Goal: Task Accomplishment & Management: Complete application form

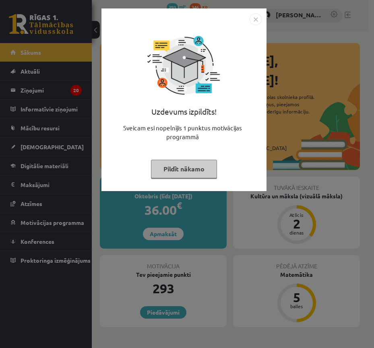
click at [183, 169] on button "Pildīt nākamo" at bounding box center [184, 169] width 66 height 18
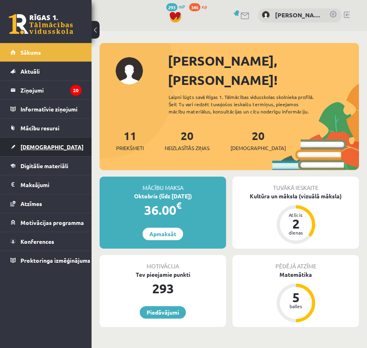
click at [39, 146] on span "[DEMOGRAPHIC_DATA]" at bounding box center [52, 146] width 63 height 7
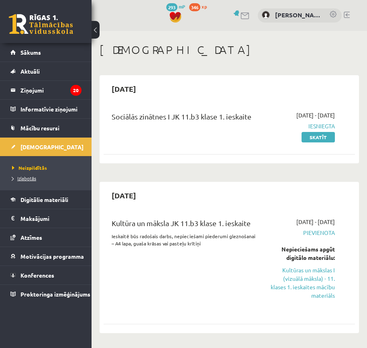
click at [22, 181] on link "Izlabotās" at bounding box center [48, 177] width 72 height 7
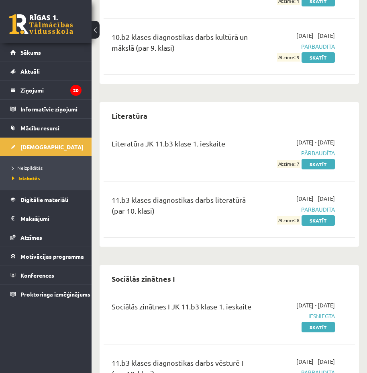
scroll to position [136, 0]
click at [313, 163] on link "Skatīt" at bounding box center [318, 163] width 33 height 10
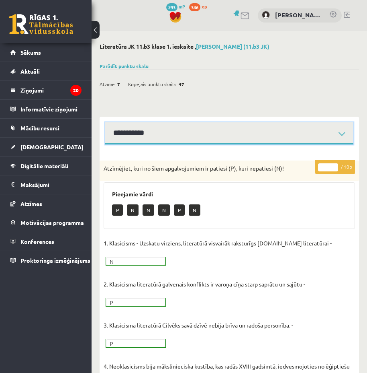
click at [294, 138] on select "**********" at bounding box center [229, 133] width 248 height 22
click at [105, 122] on select "**********" at bounding box center [229, 133] width 248 height 22
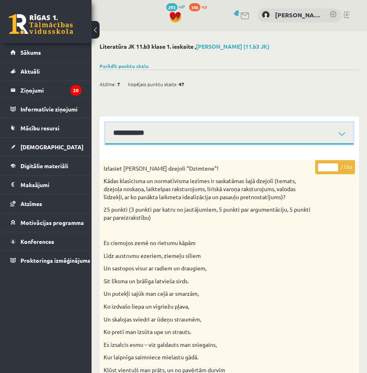
click at [251, 128] on select "**********" at bounding box center [229, 133] width 248 height 22
click at [105, 122] on select "**********" at bounding box center [229, 133] width 248 height 22
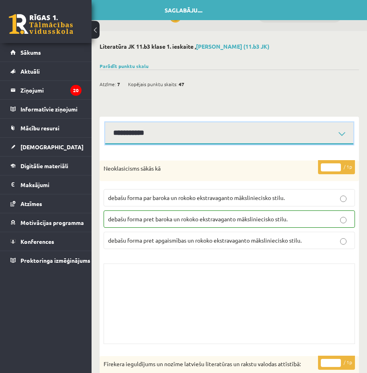
click at [204, 135] on select "**********" at bounding box center [229, 133] width 248 height 22
click at [105, 122] on select "**********" at bounding box center [229, 133] width 248 height 22
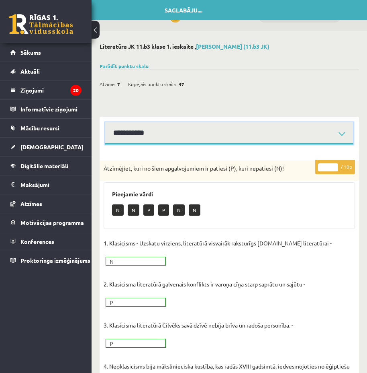
click at [133, 136] on select "**********" at bounding box center [229, 133] width 248 height 22
select select "**********"
click at [105, 122] on select "**********" at bounding box center [229, 133] width 248 height 22
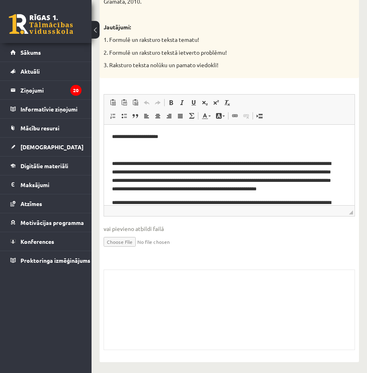
scroll to position [1137, 0]
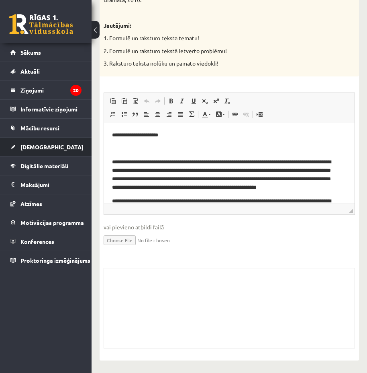
click at [43, 147] on span "[DEMOGRAPHIC_DATA]" at bounding box center [52, 146] width 63 height 7
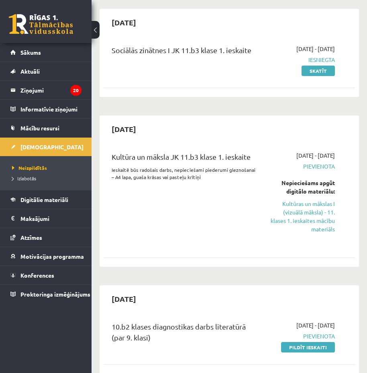
scroll to position [67, 0]
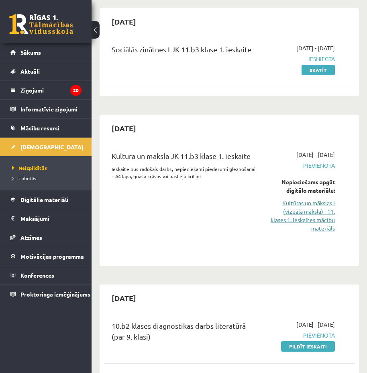
click at [287, 216] on link "Kultūras un mākslas I (vizuālā māksla) - 11. klases 1. ieskaites mācību materiā…" at bounding box center [302, 216] width 66 height 34
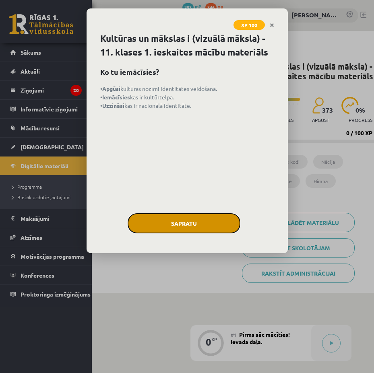
click at [170, 213] on button "Sapratu" at bounding box center [183, 223] width 113 height 20
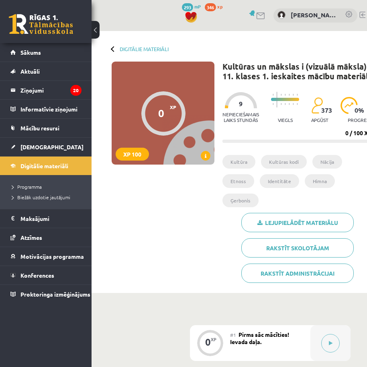
click at [93, 25] on button at bounding box center [96, 30] width 8 height 18
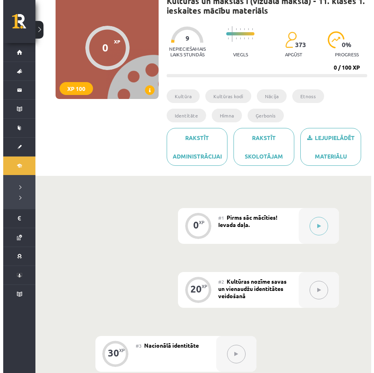
scroll to position [66, 0]
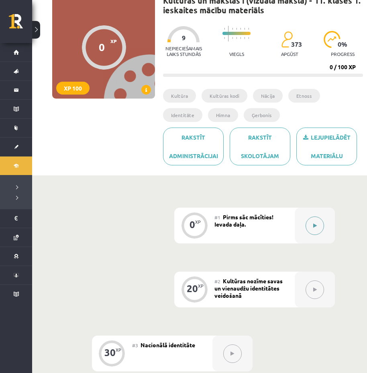
click at [306, 219] on div at bounding box center [315, 225] width 40 height 36
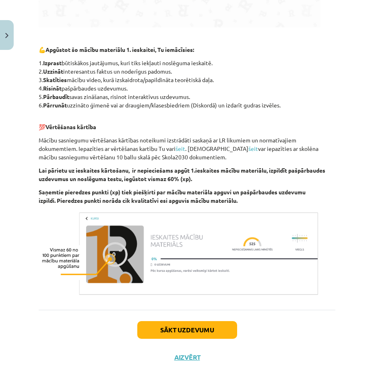
scroll to position [370, 0]
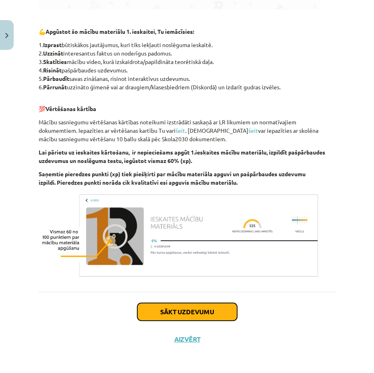
click at [171, 314] on button "Sākt uzdevumu" at bounding box center [187, 312] width 100 height 18
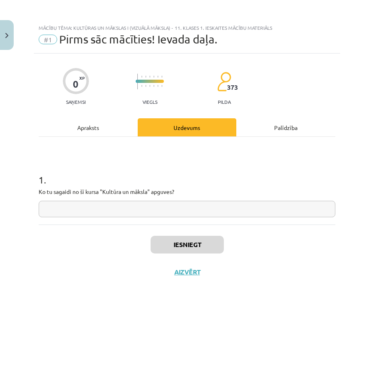
click at [119, 209] on input "text" at bounding box center [187, 209] width 296 height 16
click at [92, 130] on div "Apraksts" at bounding box center [88, 127] width 99 height 18
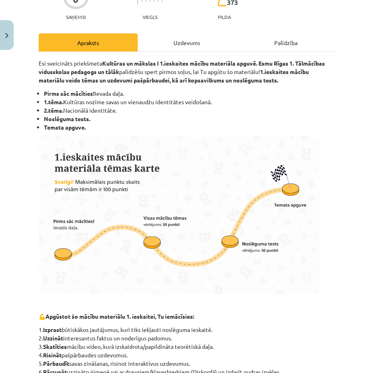
scroll to position [76, 0]
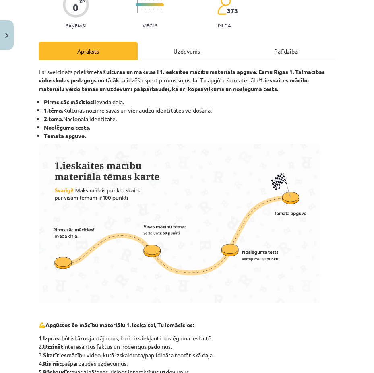
click at [166, 49] on div "Uzdevums" at bounding box center [187, 51] width 99 height 18
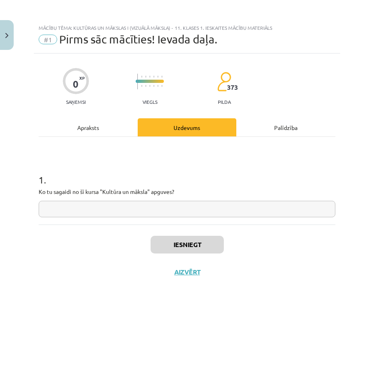
scroll to position [0, 0]
click at [137, 208] on input "text" at bounding box center [187, 209] width 296 height 16
click at [315, 278] on div "Iesniegt Aizvērt" at bounding box center [187, 252] width 296 height 56
click at [197, 206] on input "***" at bounding box center [187, 209] width 296 height 16
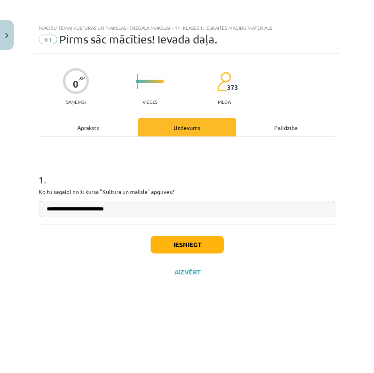
type input "**********"
click at [183, 245] on button "Iesniegt" at bounding box center [186, 245] width 73 height 18
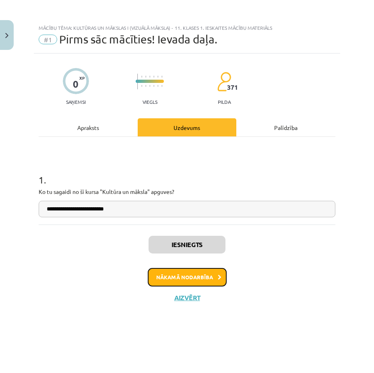
click at [153, 273] on button "Nākamā nodarbība" at bounding box center [187, 277] width 79 height 18
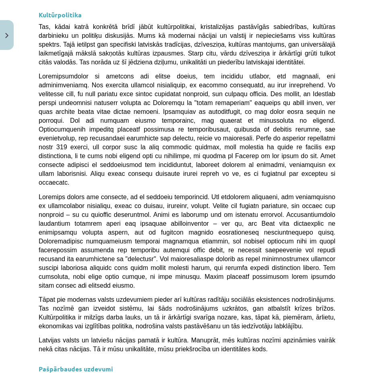
scroll to position [2505, 0]
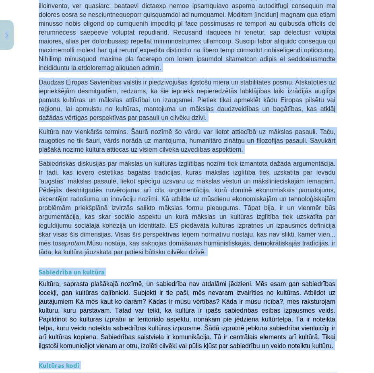
scroll to position [1287, 0]
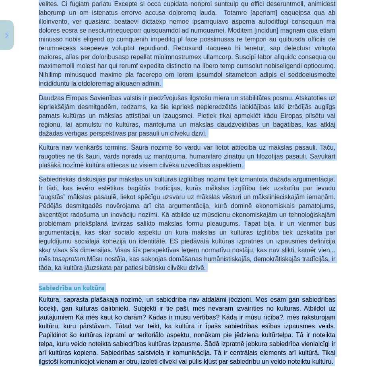
click at [18, 100] on div "Mācību tēma: Kultūras un mākslas i (vizuālā māksla) - 11. klases 1. ieskaites m…" at bounding box center [187, 186] width 374 height 373
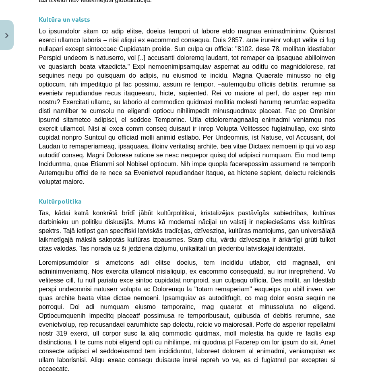
scroll to position [2505, 0]
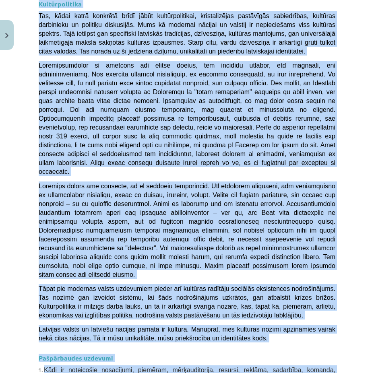
drag, startPoint x: 75, startPoint y: 107, endPoint x: 326, endPoint y: 281, distance: 305.2
copy div "Kultūras nozīme savas un vienaudžu identitātes veidošanā 💡 Materiāls tev palīdz…"
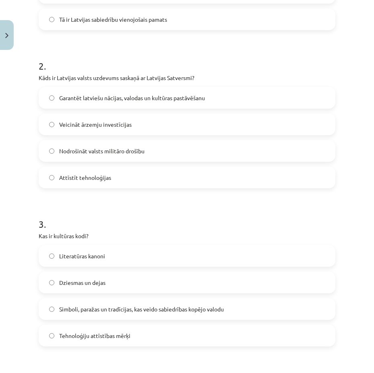
scroll to position [509, 0]
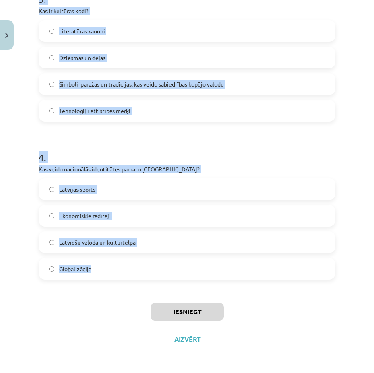
drag, startPoint x: 29, startPoint y: 168, endPoint x: 194, endPoint y: 278, distance: 198.7
click at [194, 278] on div "Mācību tēma: Kultūras un mākslas i (vizuālā māksla) - 11. klases 1. ieskaites m…" at bounding box center [187, 186] width 374 height 373
copy form "1 . Kas raksturo latviešu valodas lomu Latvijā? Tā ir tikai viena no vairākām v…"
click at [113, 154] on h1 "4 ." at bounding box center [187, 150] width 296 height 25
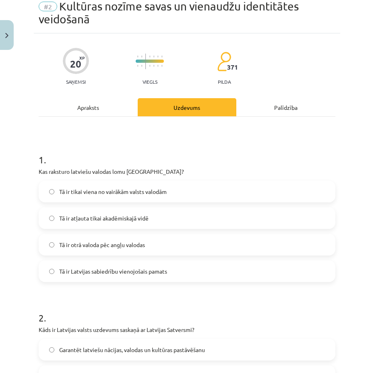
scroll to position [25, 0]
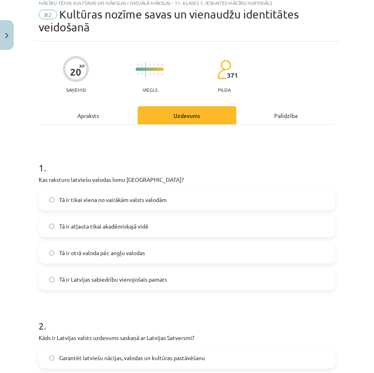
click at [93, 286] on label "Tā ir Latvijas sabiedrību vienojošais pamats" at bounding box center [186, 279] width 295 height 20
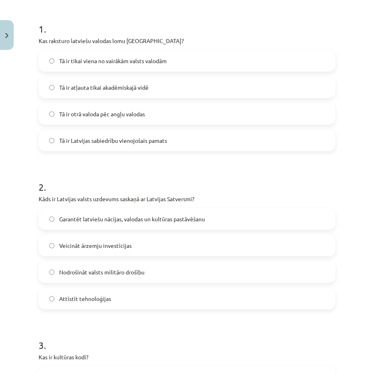
scroll to position [165, 0]
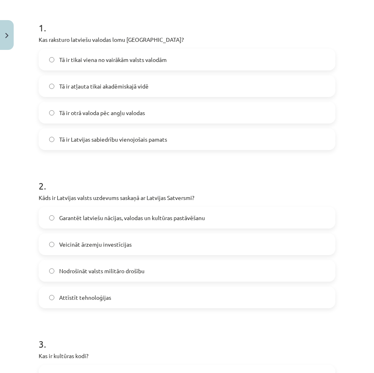
click at [75, 211] on label "Garantēt latviešu nācijas, valodas un kultūras pastāvēšanu" at bounding box center [186, 217] width 295 height 20
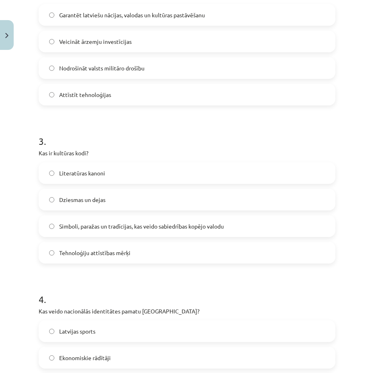
scroll to position [368, 0]
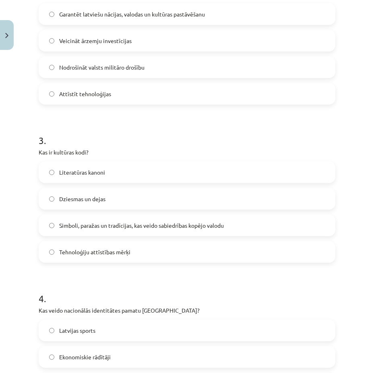
click at [67, 228] on span "Simboli, paražas un tradīcijas, kas veido sabiedrības kopējo valodu" at bounding box center [141, 225] width 164 height 8
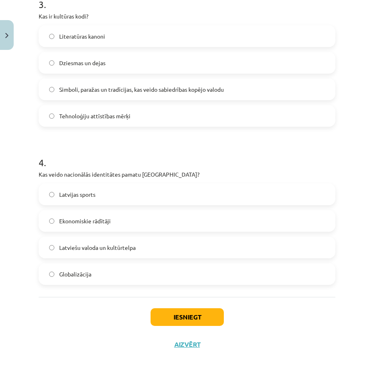
scroll to position [505, 0]
click at [87, 248] on span "Latviešu valoda un kultūrtelpa" at bounding box center [97, 247] width 76 height 8
click at [172, 323] on button "Iesniegt" at bounding box center [186, 317] width 73 height 18
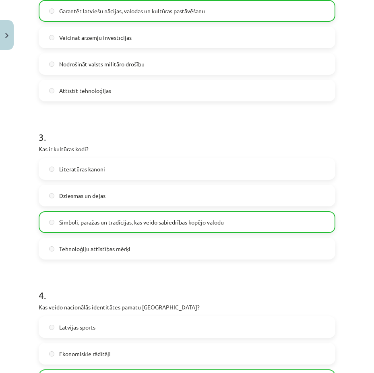
scroll to position [535, 0]
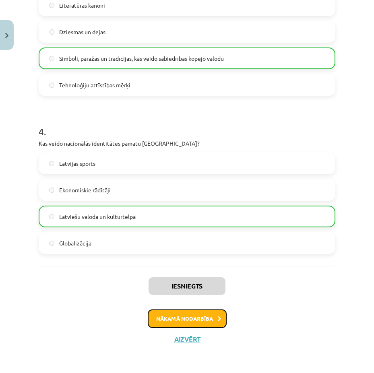
click at [179, 318] on button "Nākamā nodarbība" at bounding box center [187, 318] width 79 height 18
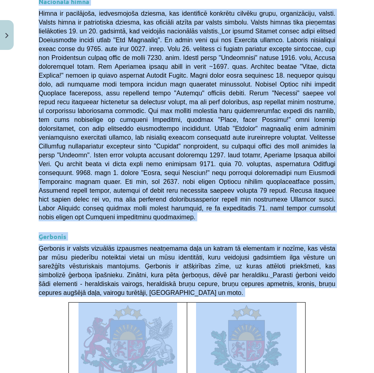
scroll to position [654, 0]
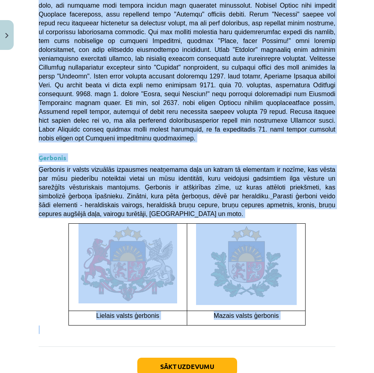
drag, startPoint x: 32, startPoint y: 181, endPoint x: 303, endPoint y: 272, distance: 285.7
click at [303, 272] on div "Mācību tēma: Kultūras un mākslas i (vizuālā māksla) - 11. klases 1. ieskaites m…" at bounding box center [187, 186] width 374 height 373
copy div "Nacionālā identitāte Nacionālā identitāte ir personas identitātes un piederības…"
click at [193, 357] on button "Sākt uzdevumu" at bounding box center [187, 366] width 100 height 18
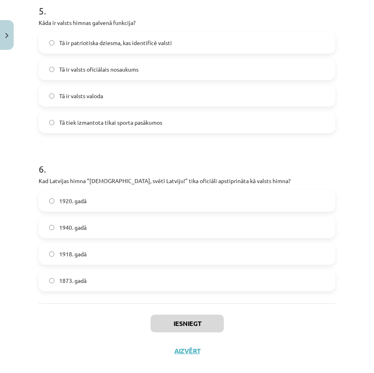
scroll to position [813, 0]
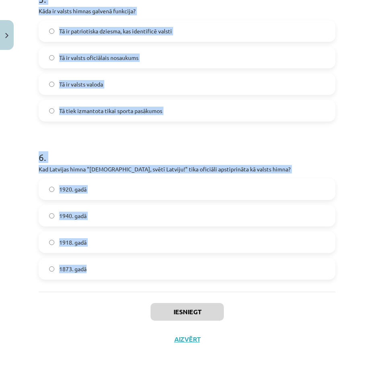
drag, startPoint x: 32, startPoint y: 168, endPoint x: 200, endPoint y: 267, distance: 195.2
click at [200, 267] on div "Mācību tēma: Kultūras un mākslas i (vizuālā māksla) - 11. klases 1. ieskaites m…" at bounding box center [187, 186] width 374 height 373
copy form "Kura bija pirmā Eiropas valsts himna? Nīderlandes "Het Wilhelmus" Francijas "Ma…"
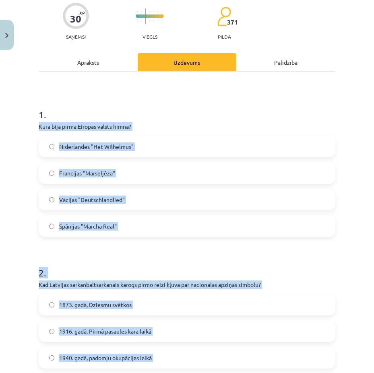
scroll to position [0, 0]
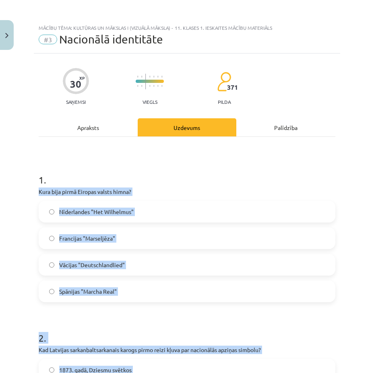
click at [18, 189] on div "Mācību tēma: Kultūras un mākslas i (vizuālā māksla) - 11. klases 1. ieskaites m…" at bounding box center [187, 186] width 374 height 373
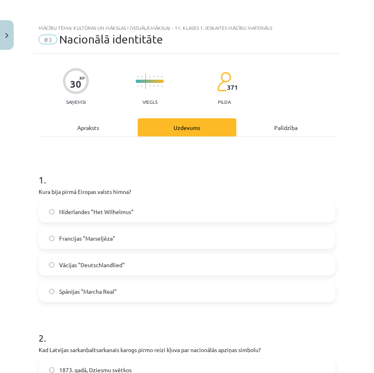
click at [57, 218] on label "Nīderlandes "Het Wilhelmus"" at bounding box center [186, 211] width 295 height 20
click at [48, 224] on div "Nīderlandes "Het Wilhelmus" Francijas "Marseljēza" Vācijas "Deutschlandlied" Sp…" at bounding box center [187, 251] width 296 height 101
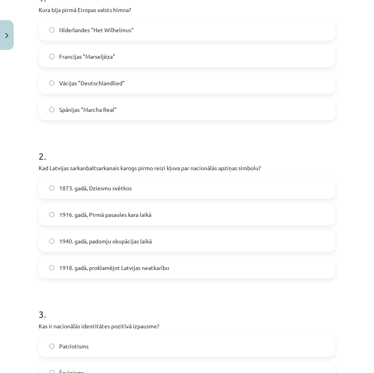
scroll to position [185, 0]
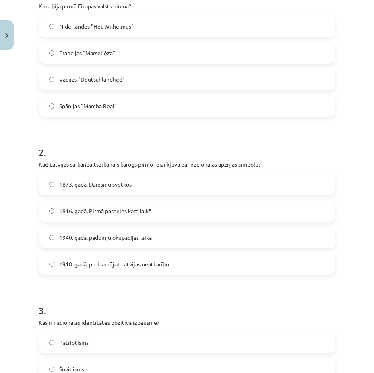
click at [51, 215] on label "1916. gadā, Pirmā pasaules kara laikā" at bounding box center [186, 211] width 295 height 20
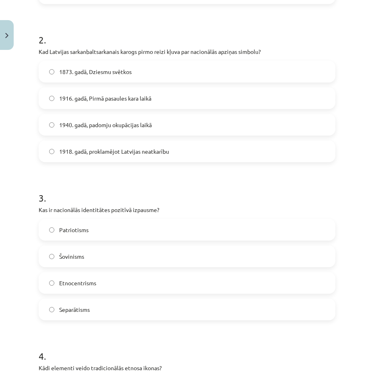
scroll to position [298, 0]
click at [55, 235] on label "Patriotisms" at bounding box center [186, 229] width 295 height 20
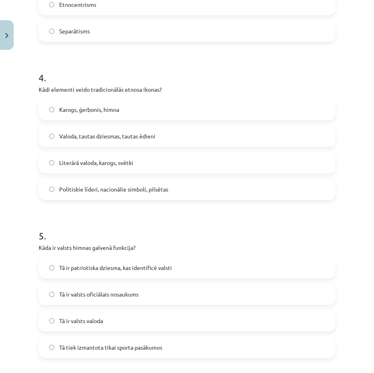
scroll to position [577, 0]
click at [80, 138] on span "Valoda, tautas dziesmas, tautas ēdieni" at bounding box center [107, 135] width 96 height 8
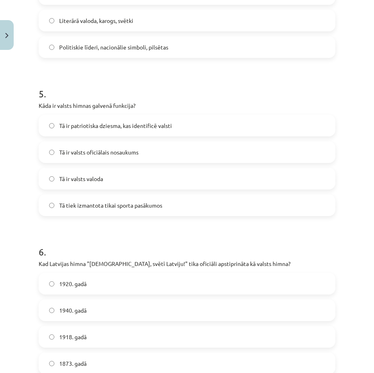
scroll to position [719, 0]
click at [81, 132] on label "Tā ir patriotiska dziesma, kas identificē valsti" at bounding box center [186, 125] width 295 height 20
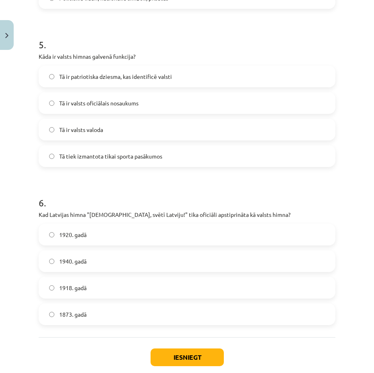
scroll to position [768, 0]
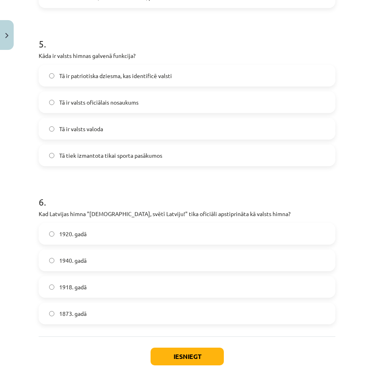
click at [53, 237] on label "1920. gadā" at bounding box center [186, 234] width 295 height 20
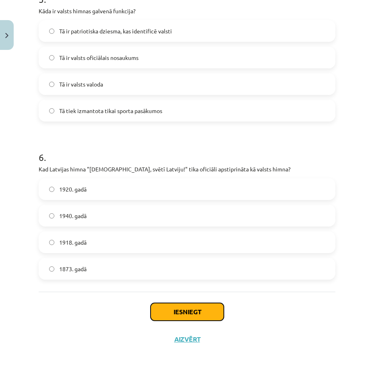
click at [152, 309] on button "Iesniegt" at bounding box center [186, 312] width 73 height 18
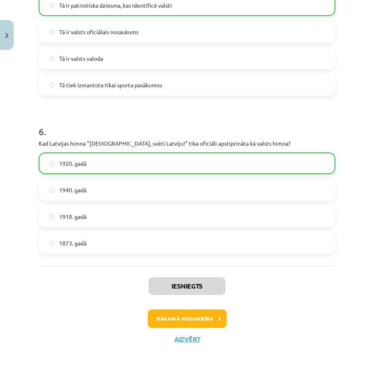
scroll to position [838, 0]
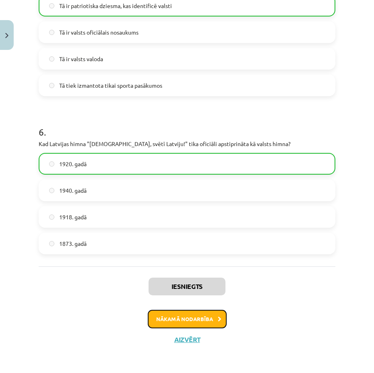
click at [169, 316] on button "Nākamā nodarbība" at bounding box center [187, 319] width 79 height 18
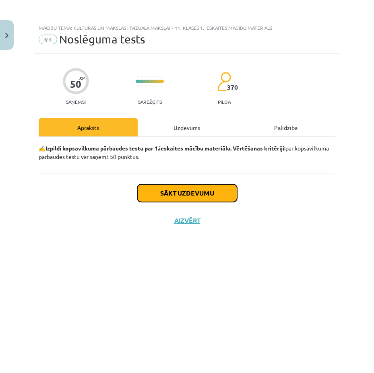
click at [187, 197] on button "Sākt uzdevumu" at bounding box center [187, 193] width 100 height 18
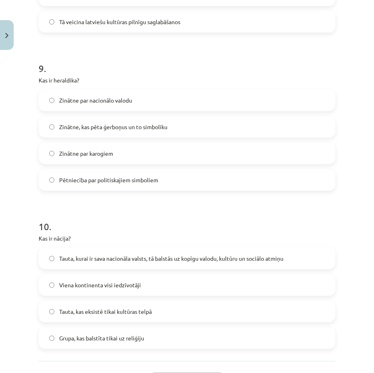
scroll to position [1445, 0]
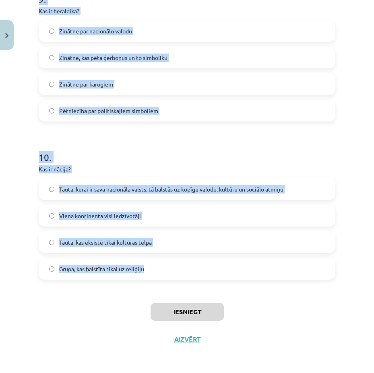
drag, startPoint x: 35, startPoint y: 173, endPoint x: 192, endPoint y: 281, distance: 190.9
copy form "1 . Kādu lomu spēlē kultūras izglītība? Tā ir tikai papildu priekšmets skolā Tā…"
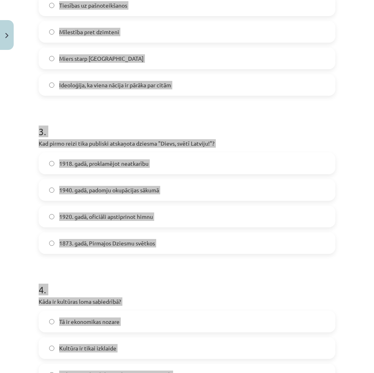
scroll to position [364, 0]
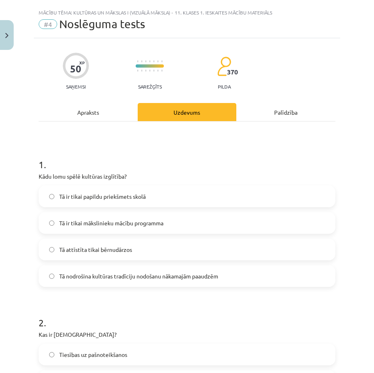
scroll to position [0, 0]
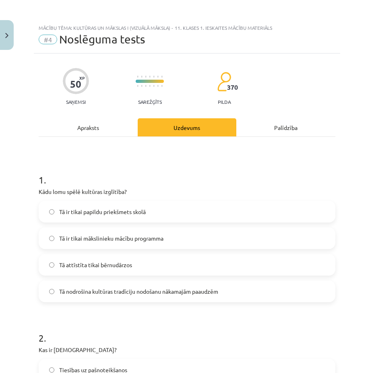
click at [78, 287] on span "Tā nodrošina kultūras tradīciju nodošanu nākamajām paaudzēm" at bounding box center [138, 291] width 159 height 8
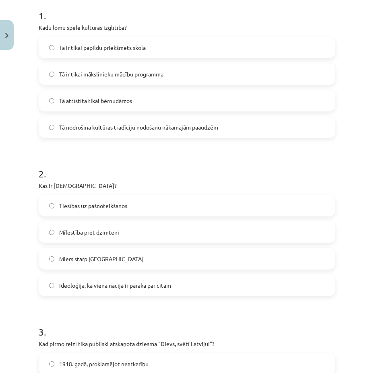
scroll to position [165, 0]
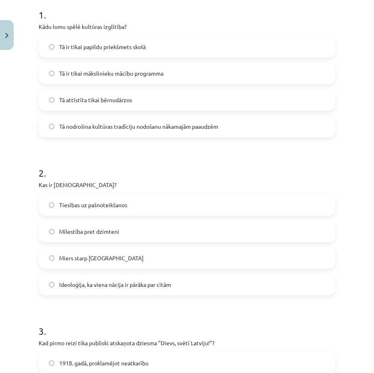
click at [66, 288] on span "Ideoloģija, ka viena nācija ir pārāka par citām" at bounding box center [115, 284] width 112 height 8
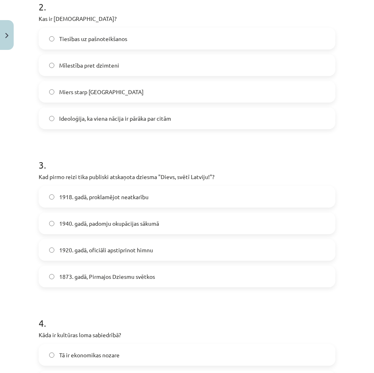
scroll to position [331, 0]
click at [66, 281] on label "1873. gadā, Pirmajos Dziesmu svētkos" at bounding box center [186, 276] width 295 height 20
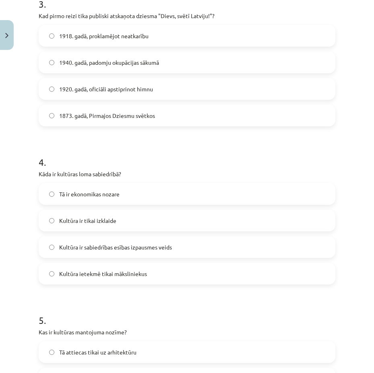
scroll to position [492, 0]
click at [60, 255] on label "Kultūra ir sabiedrības esības izpausmes veids" at bounding box center [186, 246] width 295 height 20
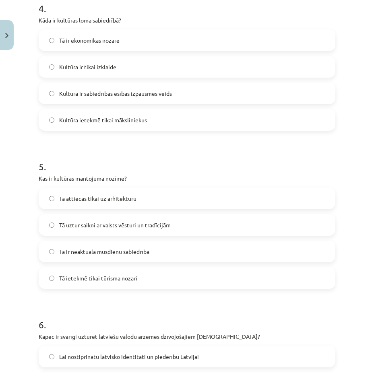
scroll to position [646, 0]
click at [61, 224] on span "Tā uztur saikni ar valsts vēsturi un tradīcijām" at bounding box center [114, 224] width 111 height 8
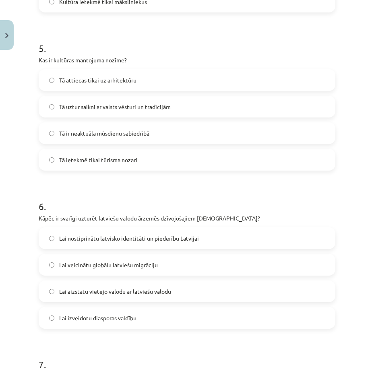
scroll to position [764, 0]
click at [62, 242] on label "Lai nostiprinātu latvisko identitāti un piederību Latvijai" at bounding box center [186, 238] width 295 height 20
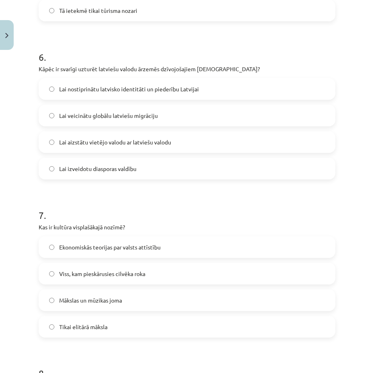
scroll to position [918, 0]
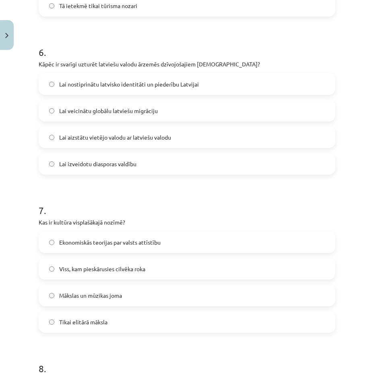
click at [62, 268] on span "Viss, kam pieskārusies cilvēka roka" at bounding box center [102, 269] width 86 height 8
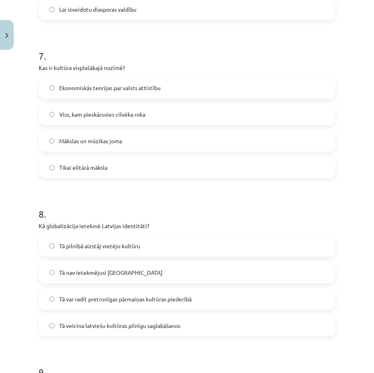
scroll to position [1074, 0]
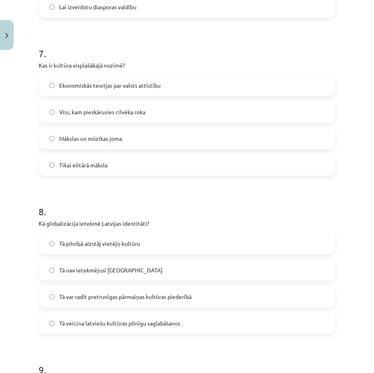
click at [61, 296] on span "Tā var radīt pretrunīgas pārmaiņas kultūras piederībā" at bounding box center [125, 296] width 132 height 8
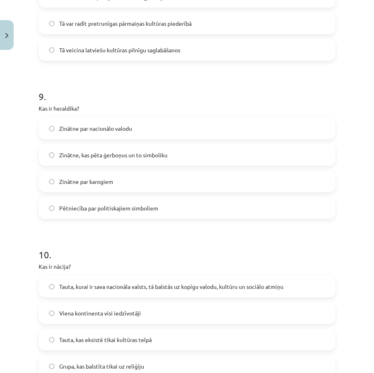
scroll to position [1348, 0]
click at [73, 163] on label "Zinātne, kas pēta ģerboņus un to simboliku" at bounding box center [186, 154] width 295 height 20
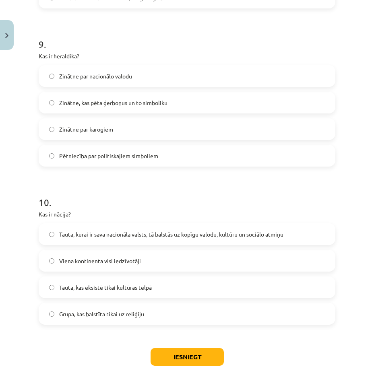
scroll to position [1400, 0]
click at [57, 230] on label "Tauta, kurai ir sava nacionāla valsts, tā balstās uz kopīgu valodu, kultūru un …" at bounding box center [186, 234] width 295 height 20
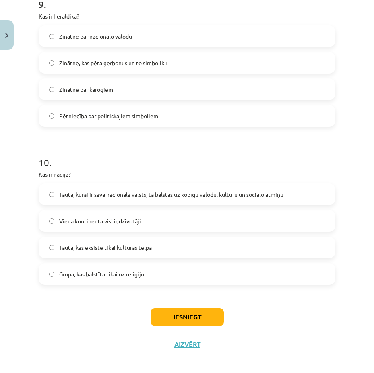
scroll to position [1440, 0]
click at [159, 319] on button "Iesniegt" at bounding box center [186, 317] width 73 height 18
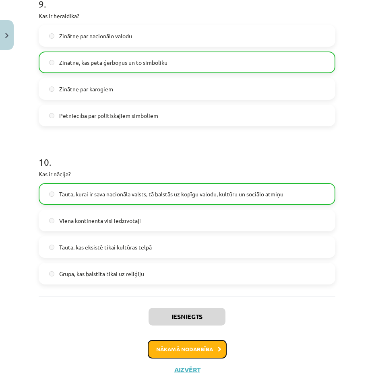
click at [151, 350] on button "Nākamā nodarbība" at bounding box center [187, 349] width 79 height 18
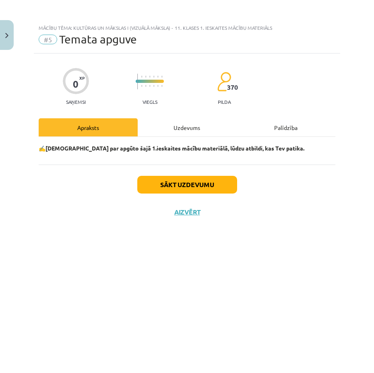
scroll to position [0, 0]
click at [166, 184] on button "Sākt uzdevumu" at bounding box center [187, 185] width 100 height 18
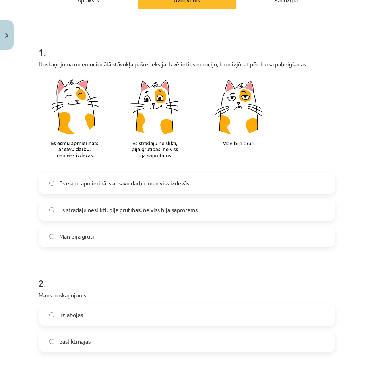
scroll to position [128, 0]
click at [83, 188] on label "Es esmu apmierināts ar savu darbu, man viss izdevās" at bounding box center [186, 183] width 295 height 20
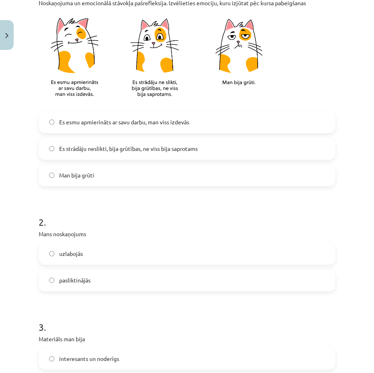
scroll to position [198, 0]
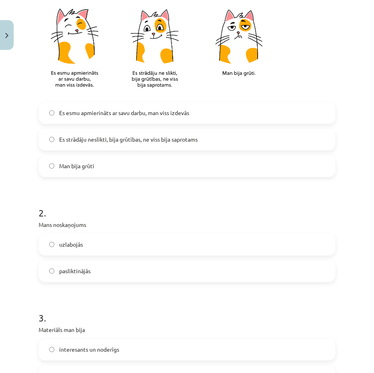
click at [96, 265] on label "pasliktinājās" at bounding box center [186, 271] width 295 height 20
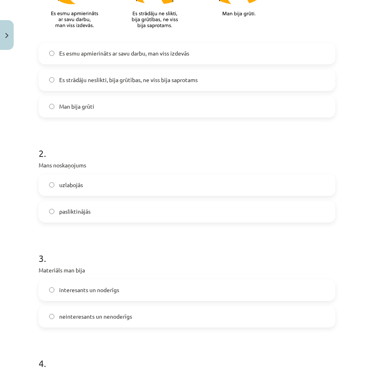
scroll to position [258, 0]
click at [84, 187] on label "uzlabojās" at bounding box center [186, 184] width 295 height 20
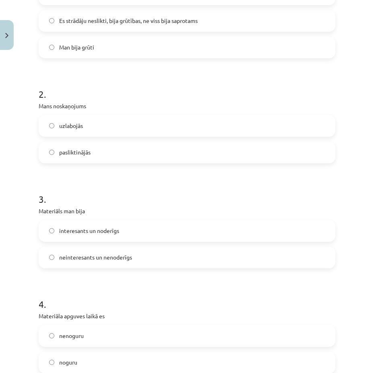
scroll to position [317, 0]
click at [78, 257] on span "neinteresants un nenoderīgs" at bounding box center [95, 257] width 73 height 8
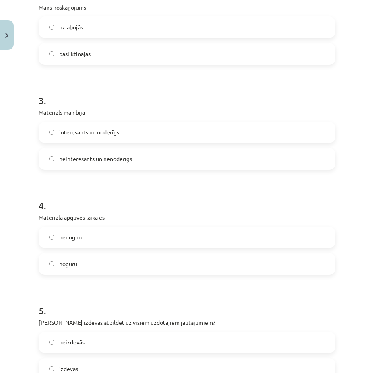
scroll to position [415, 0]
click at [74, 259] on label "noguru" at bounding box center [186, 263] width 295 height 20
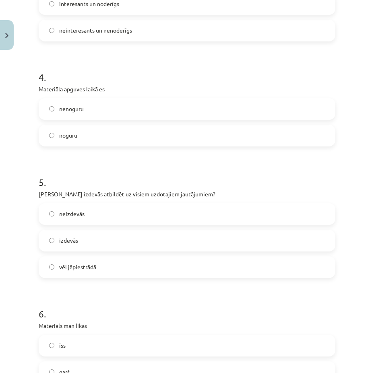
scroll to position [545, 0]
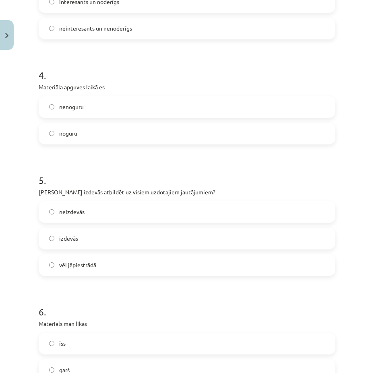
click at [64, 238] on span "izdevās" at bounding box center [68, 238] width 19 height 8
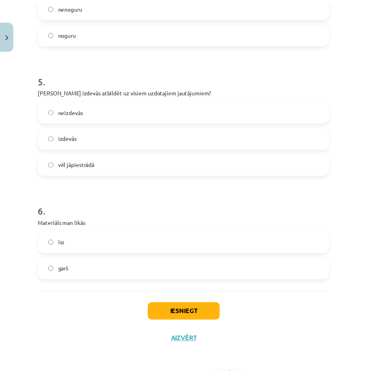
scroll to position [647, 0]
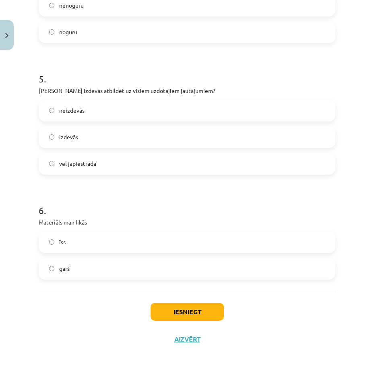
click at [67, 245] on label "īss" at bounding box center [186, 242] width 295 height 20
click at [170, 317] on button "Iesniegt" at bounding box center [186, 312] width 73 height 18
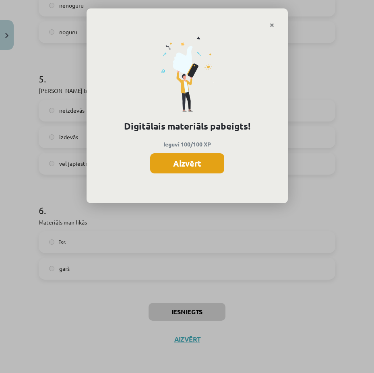
click at [187, 161] on button "Aizvērt" at bounding box center [187, 163] width 74 height 20
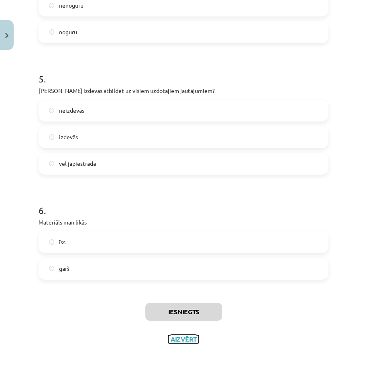
click at [185, 341] on button "Aizvērt" at bounding box center [183, 339] width 31 height 8
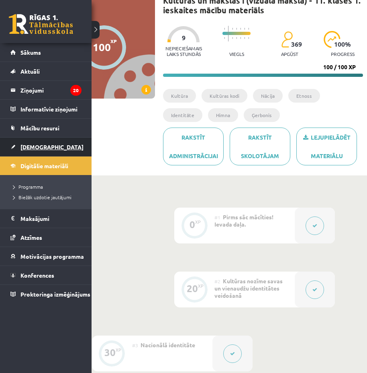
click at [30, 147] on span "[DEMOGRAPHIC_DATA]" at bounding box center [52, 146] width 63 height 7
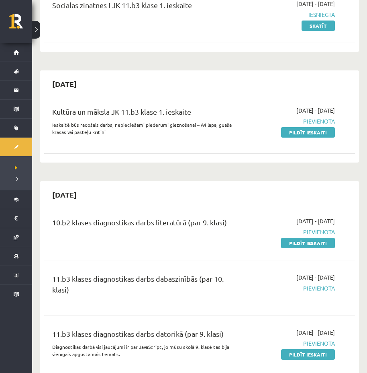
scroll to position [111, 0]
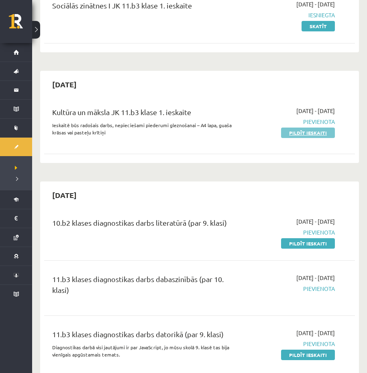
click at [305, 135] on link "Pildīt ieskaiti" at bounding box center [308, 132] width 54 height 10
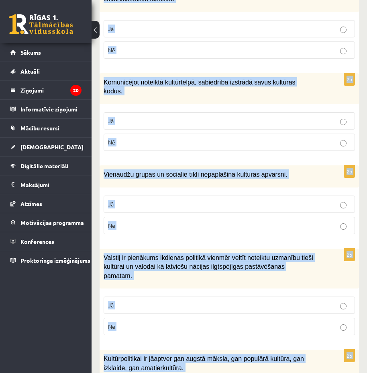
scroll to position [1142, 0]
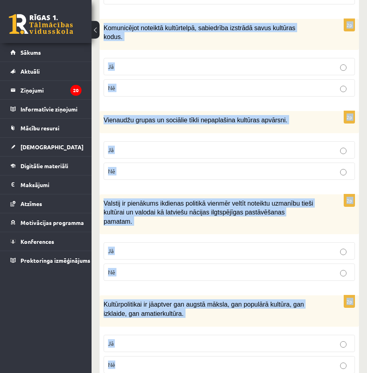
drag, startPoint x: 105, startPoint y: 185, endPoint x: 304, endPoint y: 390, distance: 285.2
copy form "Loremi dol sitametcons ad elitsed! 6d Eiusmod temporinci, utlaboreet doloremagn…"
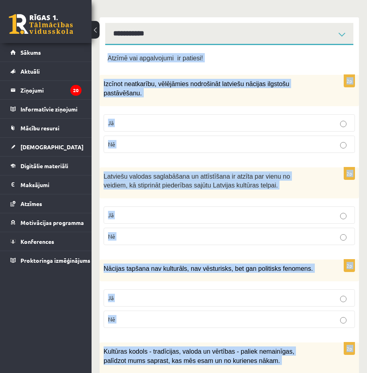
scroll to position [0, 0]
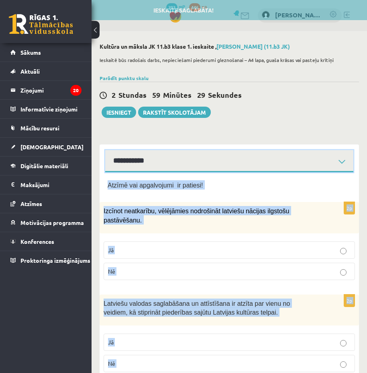
click at [274, 168] on select "**********" at bounding box center [229, 161] width 248 height 22
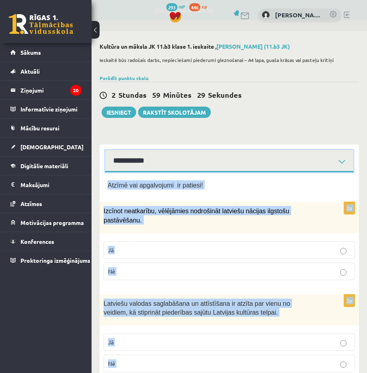
click at [274, 168] on select "**********" at bounding box center [229, 161] width 248 height 22
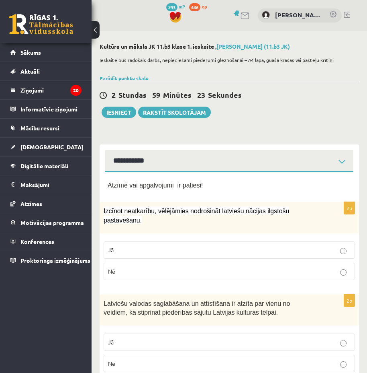
click at [148, 241] on label "Jā" at bounding box center [230, 249] width 252 height 17
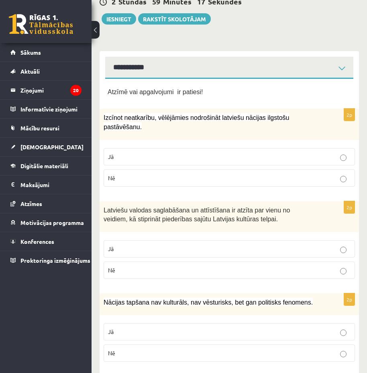
scroll to position [94, 0]
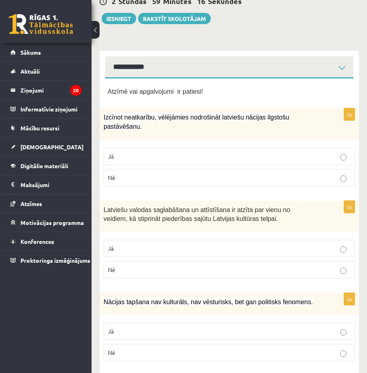
click at [148, 244] on p "Jā" at bounding box center [229, 248] width 243 height 8
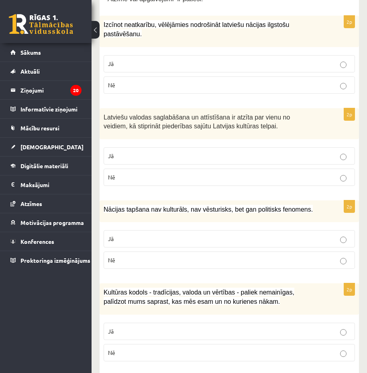
scroll to position [187, 0]
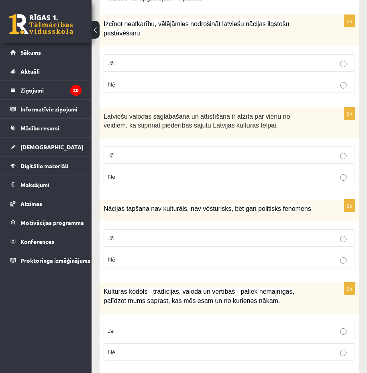
click at [148, 255] on p "Nē" at bounding box center [229, 259] width 243 height 8
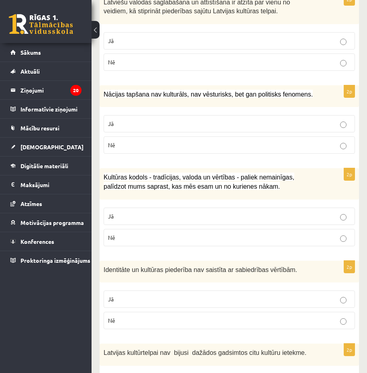
scroll to position [302, 0]
click at [142, 235] on label "Nē" at bounding box center [230, 236] width 252 height 17
click at [152, 211] on p "Jā" at bounding box center [229, 215] width 243 height 8
click at [150, 294] on p "Jā" at bounding box center [229, 298] width 243 height 8
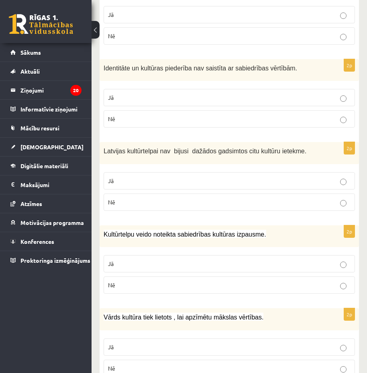
scroll to position [503, 0]
click at [139, 114] on p "Nē" at bounding box center [229, 118] width 243 height 8
click at [132, 197] on p "Nē" at bounding box center [229, 201] width 243 height 8
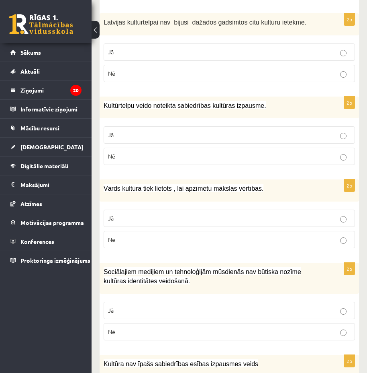
scroll to position [635, 0]
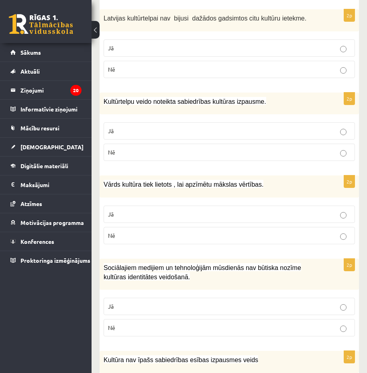
click at [129, 127] on p "Jā" at bounding box center [229, 131] width 243 height 8
click at [123, 210] on p "Jā" at bounding box center [229, 214] width 243 height 8
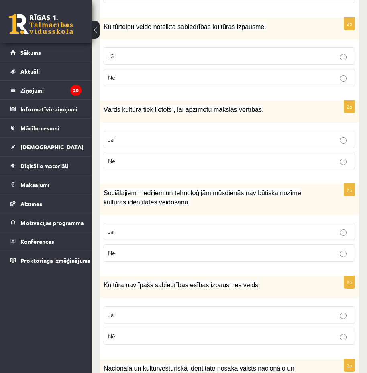
scroll to position [710, 0]
click at [137, 248] on p "Nē" at bounding box center [229, 252] width 243 height 8
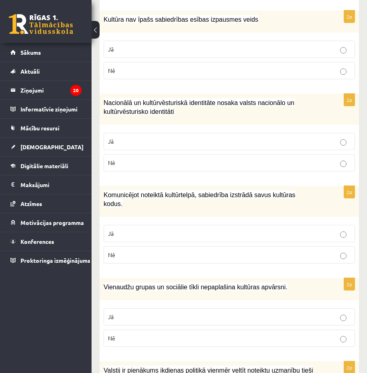
scroll to position [975, 0]
click at [184, 67] on p "Nē" at bounding box center [229, 71] width 243 height 8
click at [172, 138] on p "Jā" at bounding box center [229, 142] width 243 height 8
click at [161, 251] on p "Nē" at bounding box center [229, 255] width 243 height 8
click at [165, 308] on label "Jā" at bounding box center [230, 316] width 252 height 17
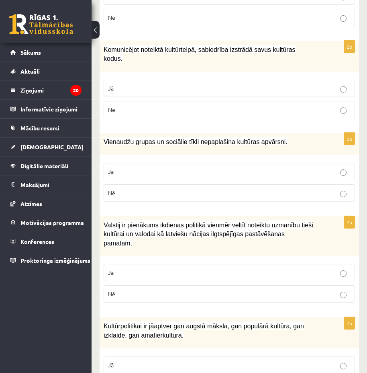
scroll to position [1142, 0]
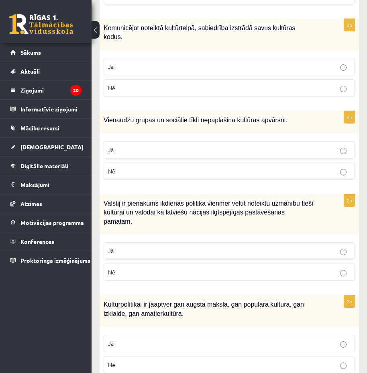
click at [126, 246] on p "Jā" at bounding box center [229, 250] width 243 height 8
click at [117, 339] on p "Jā" at bounding box center [229, 343] width 243 height 8
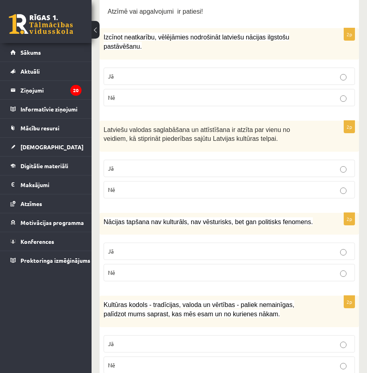
scroll to position [0, 0]
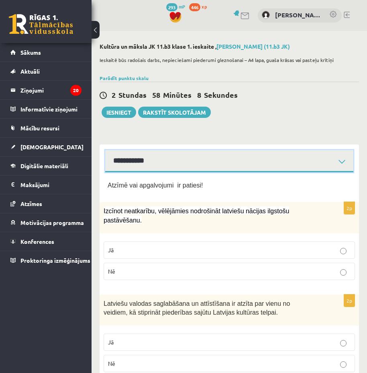
click at [179, 166] on select "**********" at bounding box center [229, 161] width 248 height 22
click at [105, 150] on select "**********" at bounding box center [229, 161] width 248 height 22
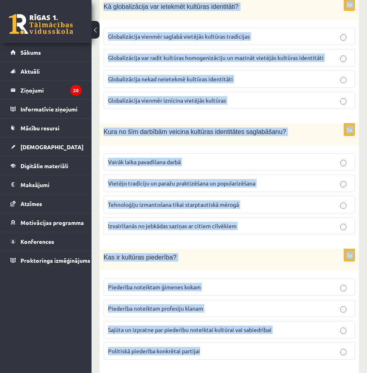
scroll to position [1099, 0]
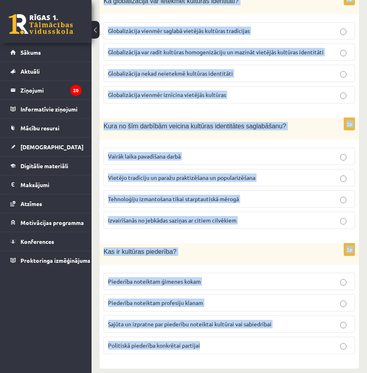
drag, startPoint x: 98, startPoint y: 191, endPoint x: 288, endPoint y: 373, distance: 263.3
copy form "Lore ip dolorsitamet consectet adipiscin elitsed doeiusmo temporin utlaboree? D…"
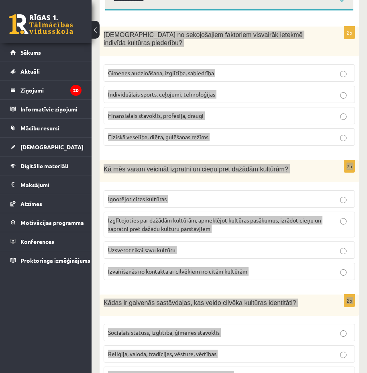
scroll to position [0, 0]
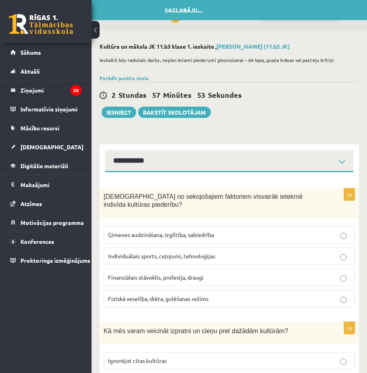
click at [104, 163] on div "**********" at bounding box center [230, 158] width 260 height 28
click at [119, 231] on span "Ģimenes audzināšana, izglītība, sabiedrība" at bounding box center [161, 234] width 106 height 7
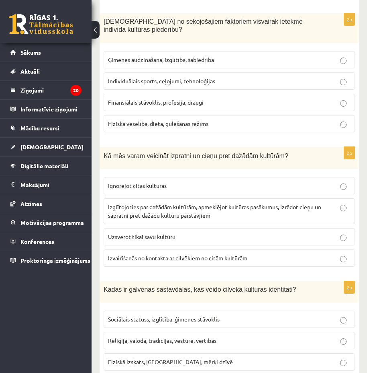
scroll to position [175, 0]
click at [139, 205] on span "Izglītojoties par dažādām kultūrām, apmeklējot kultūras pasākumus, izrādot cieņ…" at bounding box center [215, 211] width 214 height 16
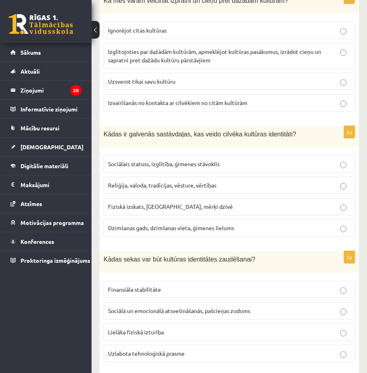
scroll to position [332, 0]
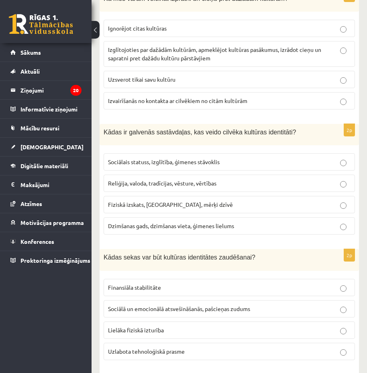
click at [149, 179] on span "Reliģija, valoda, tradīcijas, vēsture, vērtības" at bounding box center [162, 182] width 109 height 7
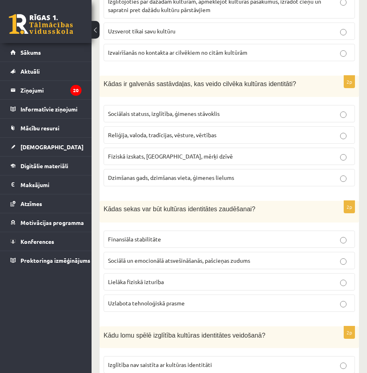
scroll to position [396, 0]
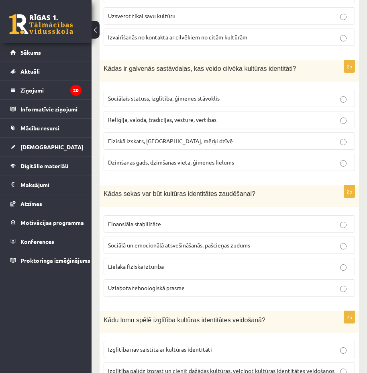
click at [148, 244] on label "Sociālā un emocionālā atsvešināšanās, pašcieņas zudums" at bounding box center [230, 244] width 252 height 17
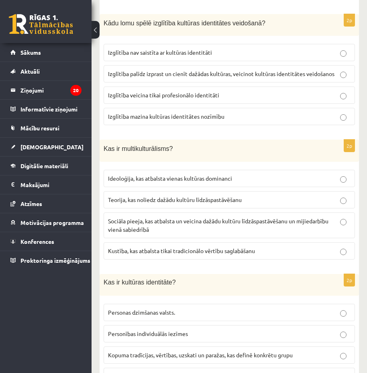
scroll to position [693, 0]
click at [160, 70] on span "Izglītība palīdz izprast un cienīt dažādas kultūras, veicinot kultūras identitā…" at bounding box center [221, 73] width 227 height 7
click at [147, 217] on p "Sociāla pieeja, kas atbalsta un veicina dažādu kultūru līdzāspastāvēšanu un mij…" at bounding box center [229, 224] width 243 height 17
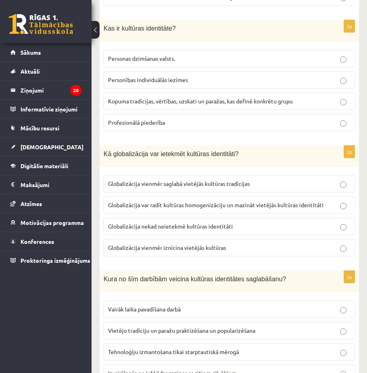
scroll to position [961, 0]
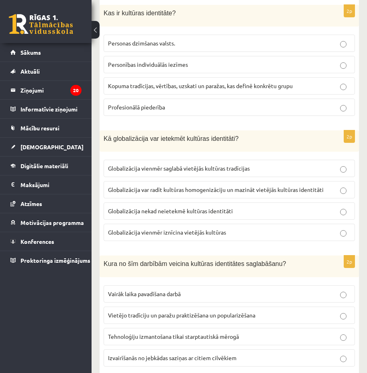
click at [190, 82] on span "Kopuma tradīcijas, vērtības, uzskati un paražas, kas definē konkrētu grupu" at bounding box center [200, 85] width 185 height 7
click at [180, 186] on span "Globalizācija var radīt kultūras homogenizāciju un mazināt vietējās kultūras id…" at bounding box center [216, 189] width 216 height 7
click at [187, 311] on p "Vietējo tradīciju un paražu praktizēšana un popularizēšana" at bounding box center [229, 315] width 243 height 8
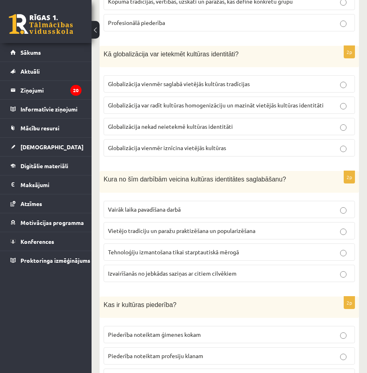
scroll to position [1099, 0]
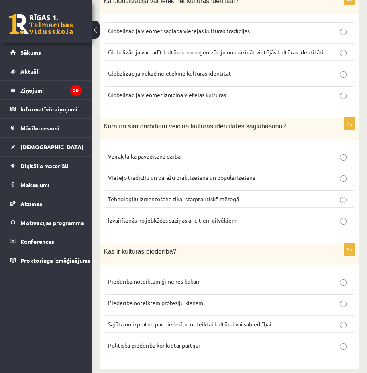
click at [136, 320] on span "Sajūta un izpratne par piederību noteiktai kultūrai vai sabiedrībai" at bounding box center [190, 323] width 164 height 7
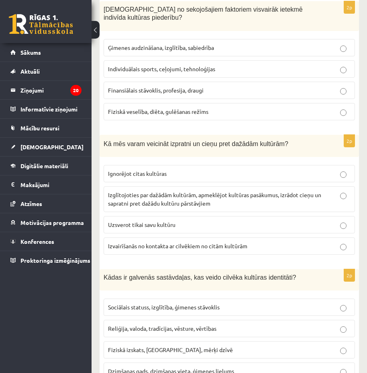
scroll to position [0, 0]
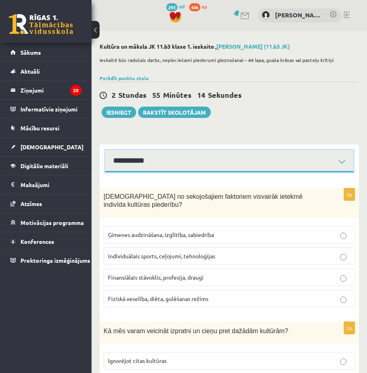
click at [134, 165] on select "**********" at bounding box center [229, 161] width 248 height 22
click at [105, 150] on select "**********" at bounding box center [229, 161] width 248 height 22
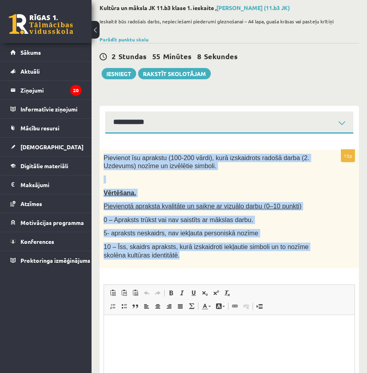
drag, startPoint x: 103, startPoint y: 153, endPoint x: 222, endPoint y: 259, distance: 159.4
click at [222, 259] on div "Pievienot īsu aprakstu (100-200 vārdi), kurā izskaidrots radošā darba (2. Uzdev…" at bounding box center [230, 209] width 260 height 119
copy div "Pievienot īsu aprakstu (100-200 vārdi), kurā izskaidrots radošā darba (2. Uzdev…"
click at [138, 250] on p "10 – Īss, skaidrs apraksts, kurā izskaidroti iekļautie simboli un to nozīme sko…" at bounding box center [209, 250] width 211 height 16
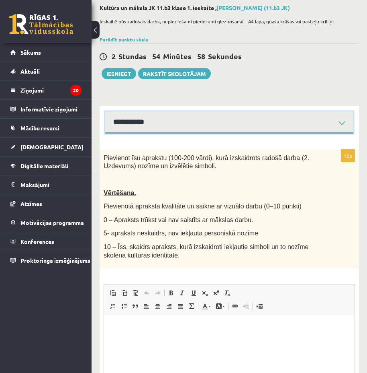
click at [152, 127] on select "**********" at bounding box center [229, 122] width 248 height 22
click at [105, 111] on select "**********" at bounding box center [229, 122] width 248 height 22
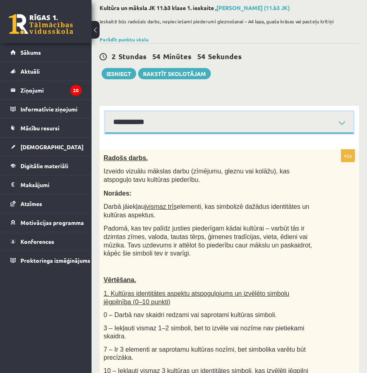
click at [134, 115] on select "**********" at bounding box center [229, 122] width 248 height 22
click at [105, 111] on select "**********" at bounding box center [229, 122] width 248 height 22
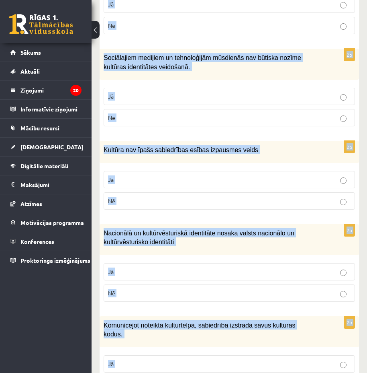
scroll to position [1143, 0]
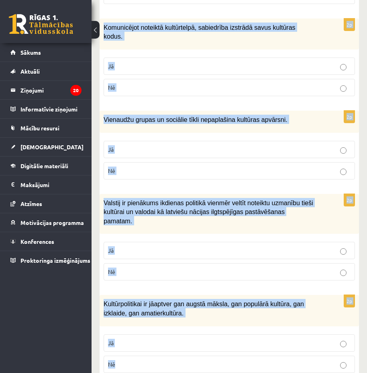
drag, startPoint x: 105, startPoint y: 149, endPoint x: 333, endPoint y: 390, distance: 331.6
copy form "Loremi dol sitametcons ad elitsed! 6d Eiusmod temporinci, utlaboreet doloremagn…"
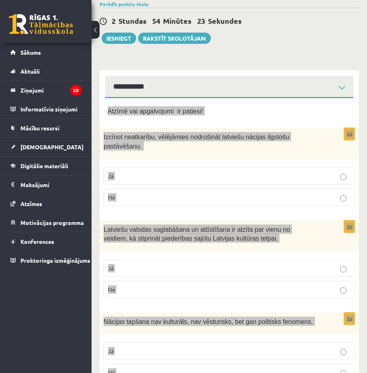
scroll to position [0, 0]
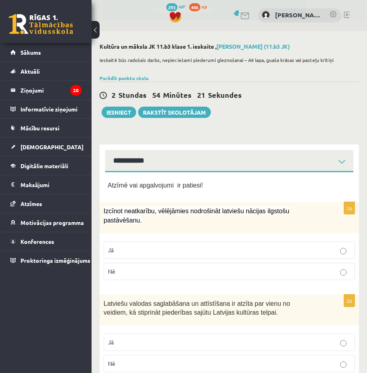
click at [286, 111] on div "2 Stundas 54 Minūtes 21 Sekundes Ieskaite saglabāta! Iesniegt Rakstīt skolotājam" at bounding box center [230, 100] width 260 height 36
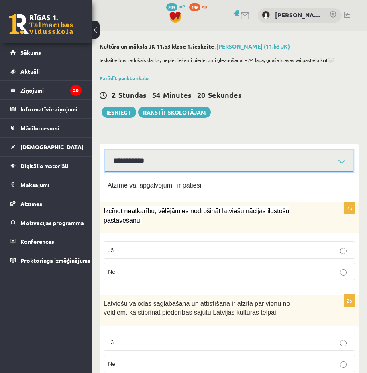
click at [238, 150] on select "**********" at bounding box center [229, 161] width 248 height 22
click at [105, 150] on select "**********" at bounding box center [229, 161] width 248 height 22
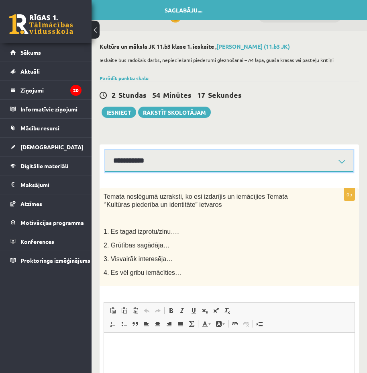
click at [181, 164] on select "**********" at bounding box center [229, 161] width 248 height 22
click at [105, 150] on select "**********" at bounding box center [229, 161] width 248 height 22
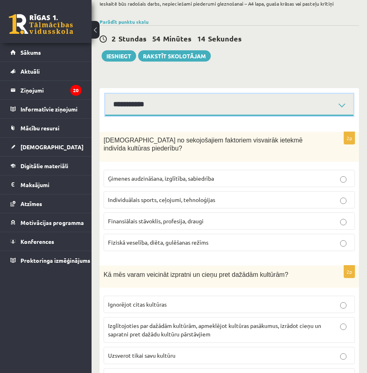
scroll to position [63, 0]
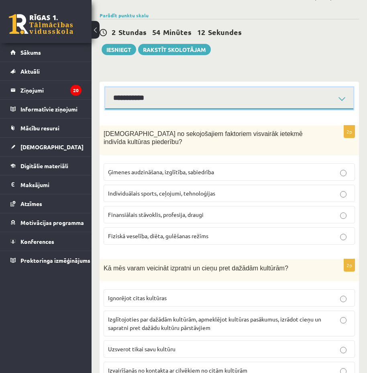
click at [156, 101] on select "**********" at bounding box center [229, 98] width 248 height 22
click at [105, 87] on select "**********" at bounding box center [229, 98] width 248 height 22
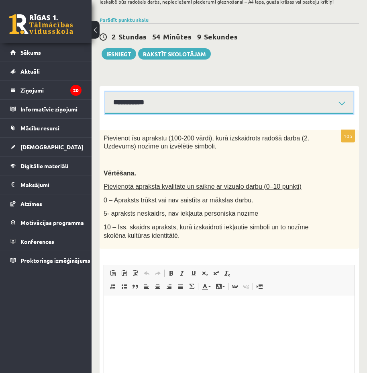
click at [140, 107] on select "**********" at bounding box center [229, 103] width 248 height 22
click at [105, 92] on select "**********" at bounding box center [229, 103] width 248 height 22
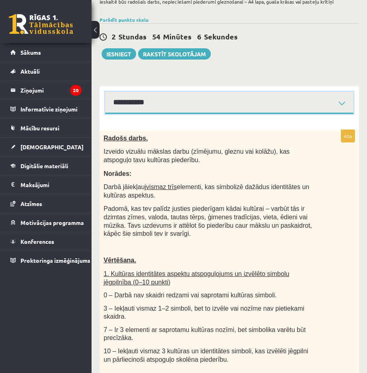
click at [139, 112] on select "**********" at bounding box center [229, 103] width 248 height 22
click at [105, 92] on select "**********" at bounding box center [229, 103] width 248 height 22
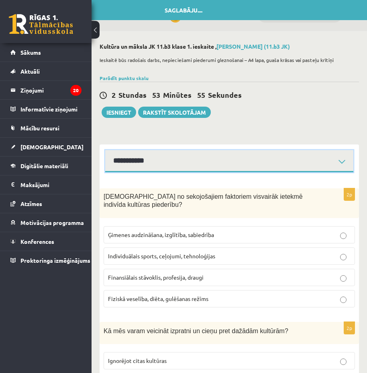
click at [133, 157] on select "**********" at bounding box center [229, 161] width 248 height 22
click at [105, 150] on select "**********" at bounding box center [229, 161] width 248 height 22
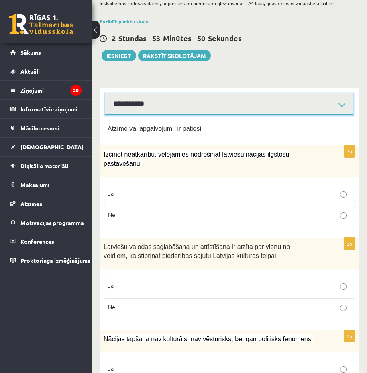
scroll to position [5, 0]
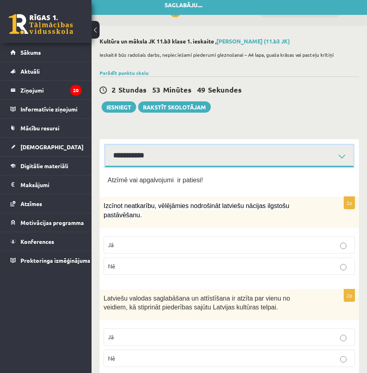
click at [123, 162] on select "**********" at bounding box center [229, 156] width 248 height 22
click at [105, 145] on select "**********" at bounding box center [229, 156] width 248 height 22
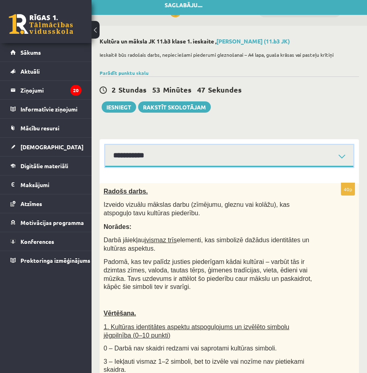
click at [128, 158] on select "**********" at bounding box center [229, 156] width 248 height 22
click at [105, 145] on select "**********" at bounding box center [229, 156] width 248 height 22
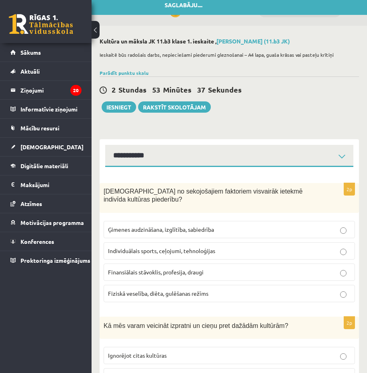
click at [129, 226] on span "Ģimenes audzināšana, izglītība, sabiedrība" at bounding box center [161, 229] width 106 height 7
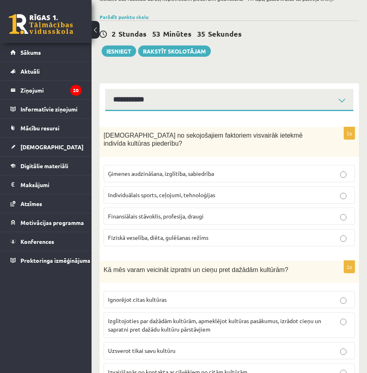
scroll to position [68, 0]
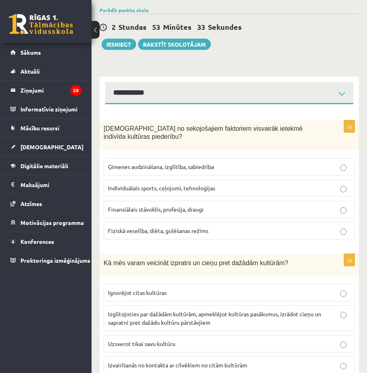
click at [149, 318] on p "Izglītojoties par dažādām kultūrām, apmeklējot kultūras pasākumus, izrādot cieņ…" at bounding box center [229, 318] width 243 height 17
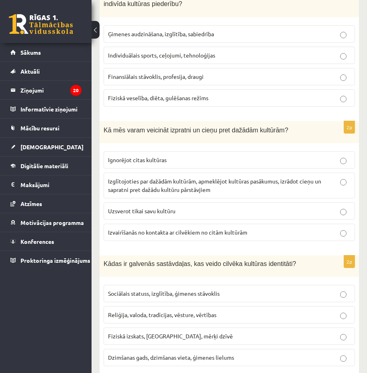
scroll to position [201, 0]
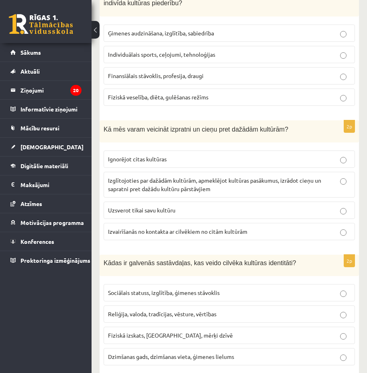
click at [144, 311] on label "Reliģija, valoda, tradīcijas, vēsture, vērtības" at bounding box center [230, 313] width 252 height 17
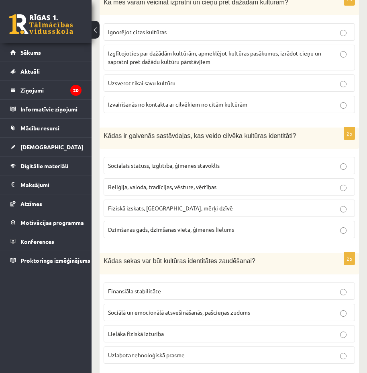
scroll to position [329, 0]
click at [119, 308] on p "Sociālā un emocionālā atsvešināšanās, pašcieņas zudums" at bounding box center [229, 312] width 243 height 8
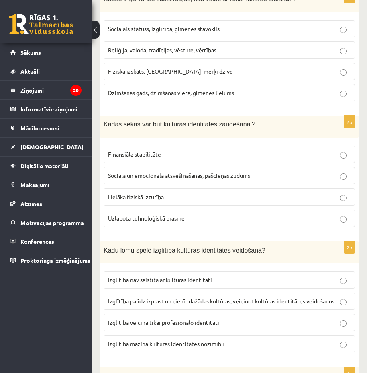
scroll to position [466, 0]
click at [151, 292] on label "Izglītība palīdz izprast un cienīt dažādas kultūras, veicinot kultūras identitā…" at bounding box center [230, 300] width 252 height 17
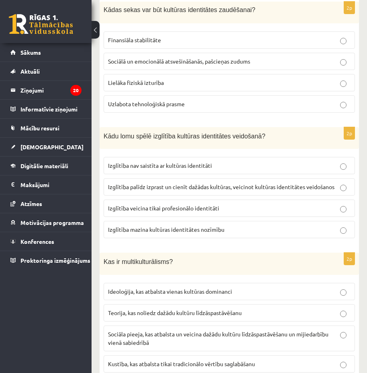
scroll to position [582, 0]
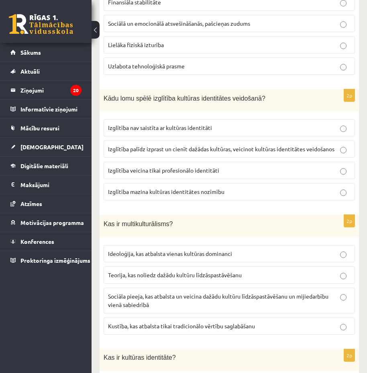
click at [151, 292] on span "Sociāla pieeja, kas atbalsta un veicina dažādu kultūru līdzāspastāvēšanu un mij…" at bounding box center [218, 300] width 221 height 16
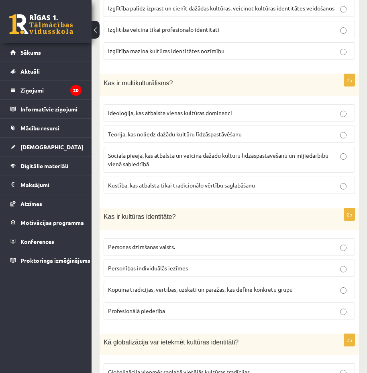
scroll to position [758, 0]
click at [152, 287] on label "Kopuma tradīcijas, vērtības, uzskati un paražas, kas definē konkrētu grupu" at bounding box center [230, 288] width 252 height 17
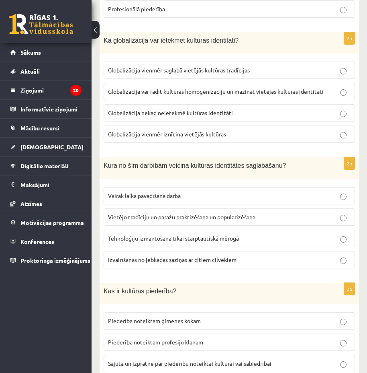
scroll to position [1075, 0]
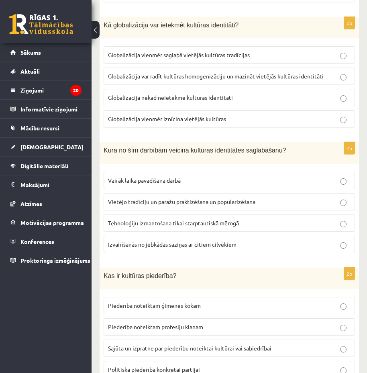
click at [177, 72] on span "Globalizācija var radīt kultūras homogenizāciju un mazināt vietējās kultūras id…" at bounding box center [216, 75] width 216 height 7
click at [124, 193] on label "Vietējo tradīciju un paražu praktizēšana un popularizēšana" at bounding box center [230, 201] width 252 height 17
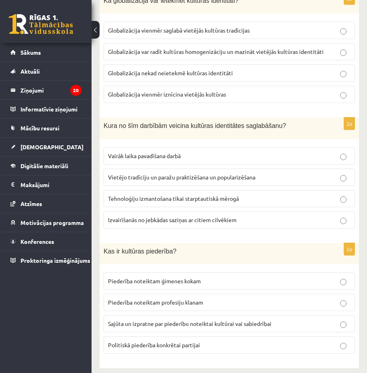
click at [144, 319] on p "Sajūta un izpratne par piederību noteiktai kultūrai vai sabiedrībai" at bounding box center [229, 323] width 243 height 8
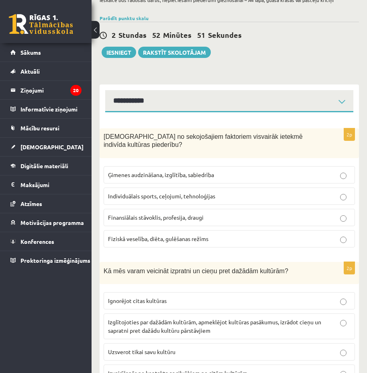
scroll to position [0, 0]
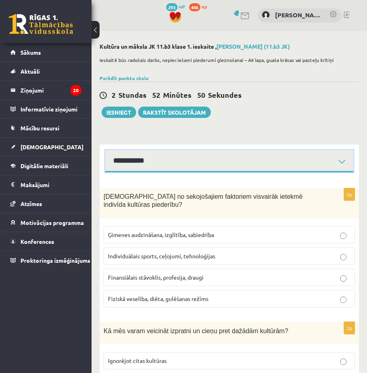
click at [154, 162] on select "**********" at bounding box center [229, 161] width 248 height 22
click at [105, 150] on select "**********" at bounding box center [229, 161] width 248 height 22
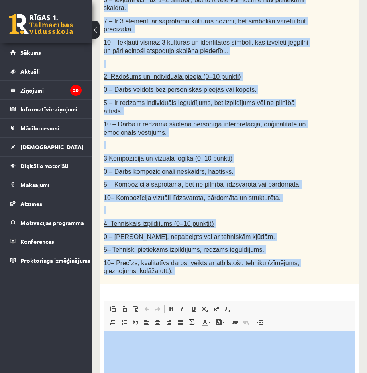
scroll to position [466, 0]
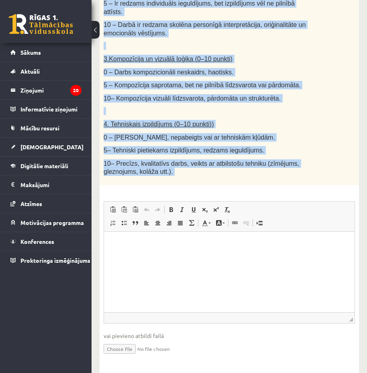
drag, startPoint x: 102, startPoint y: 196, endPoint x: 282, endPoint y: 177, distance: 180.8
click at [282, 177] on div "40p Radošs darbs. Izveido vizuālu mākslas darbu (zīmējumu, gleznu vai kolāžu), …" at bounding box center [230, 45] width 260 height 646
copy div "Loremi dolor. Sitamet consect adipisc elits (doeiusmo, tempor inc utlabo), etd …"
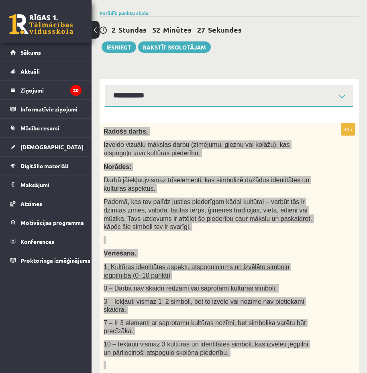
scroll to position [56, 0]
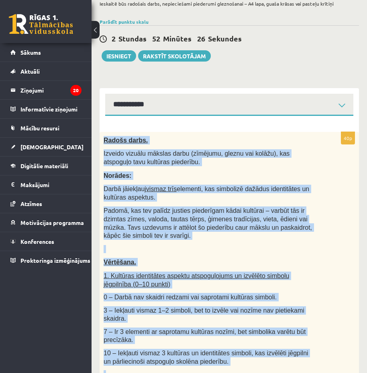
click at [259, 230] on span "Padomā, kas tev palīdz justies piederīgam kādai kultūrai – varbūt tās ir dzimta…" at bounding box center [208, 223] width 209 height 32
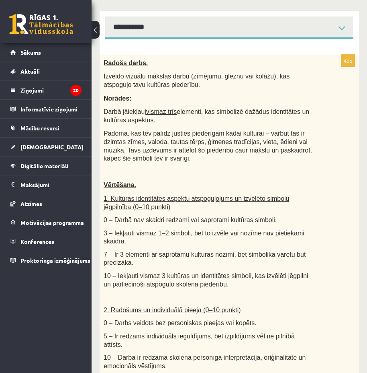
scroll to position [133, 0]
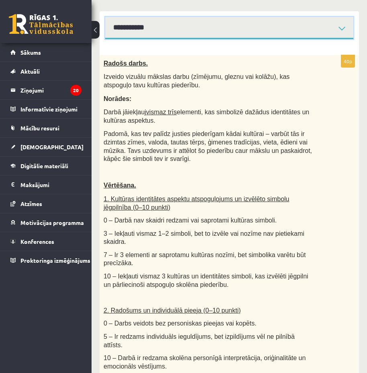
click at [173, 34] on select "**********" at bounding box center [229, 28] width 248 height 22
click at [105, 17] on select "**********" at bounding box center [229, 28] width 248 height 22
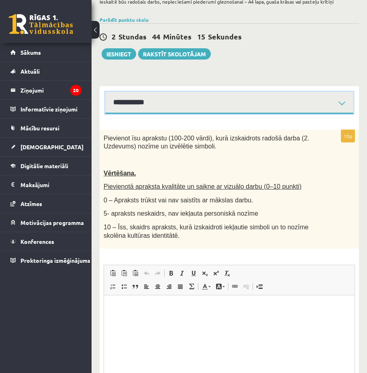
click at [159, 105] on select "**********" at bounding box center [229, 103] width 248 height 22
click at [105, 92] on select "**********" at bounding box center [229, 103] width 248 height 22
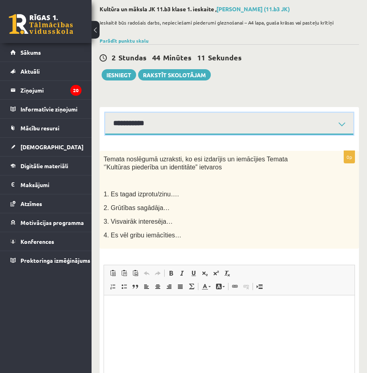
click at [143, 125] on select "**********" at bounding box center [229, 124] width 248 height 22
click at [105, 113] on select "**********" at bounding box center [229, 124] width 248 height 22
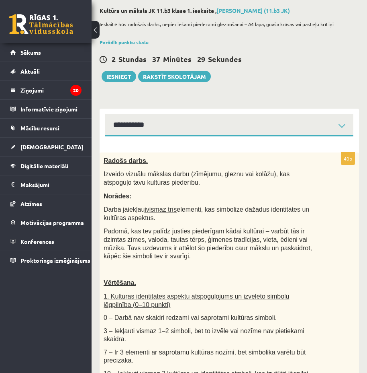
scroll to position [36, 0]
click at [107, 158] on span "Radošs darbs." at bounding box center [126, 160] width 44 height 7
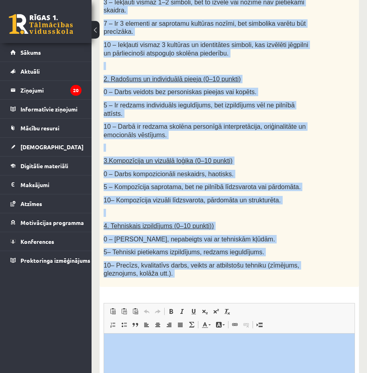
scroll to position [466, 0]
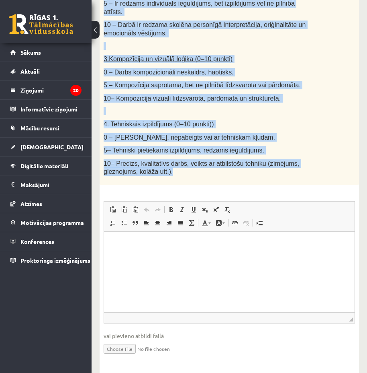
drag, startPoint x: 103, startPoint y: 158, endPoint x: 294, endPoint y: 159, distance: 191.4
copy div "Loremi dolor. Sitamet consect adipisc elits (doeiusmo, tempor inc utlabo), etd …"
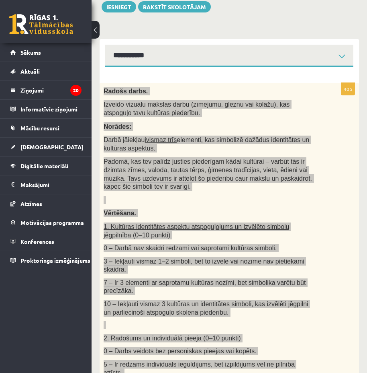
scroll to position [103, 0]
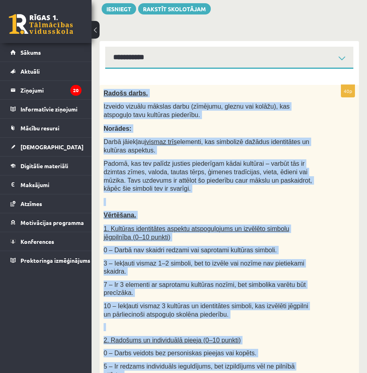
click at [157, 113] on p "Izveido vizuālu mākslas darbu (zīmējumu, gleznu vai kolāžu), kas atspoguļo tavu…" at bounding box center [209, 110] width 211 height 16
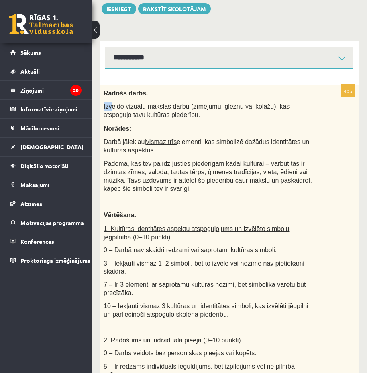
drag, startPoint x: 103, startPoint y: 103, endPoint x: 111, endPoint y: 105, distance: 7.5
click at [111, 105] on div "Radošs darbs. Izveido vizuālu mākslas darbu (zīmējumu, gleznu vai kolāžu), kas …" at bounding box center [230, 316] width 260 height 463
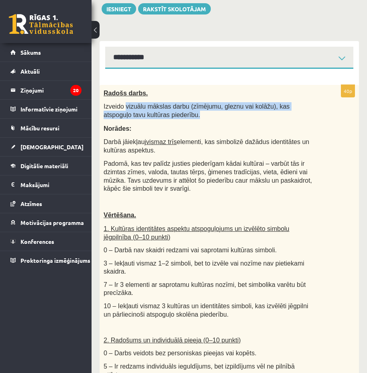
drag, startPoint x: 124, startPoint y: 106, endPoint x: 165, endPoint y: 114, distance: 41.5
click at [165, 114] on p "Izveido vizuālu mākslas darbu (zīmējumu, gleznu vai kolāžu), kas atspoguļo tavu…" at bounding box center [209, 110] width 211 height 16
copy span "vizuālu mākslas darbu (zīmējumu, gleznu vai kolāžu), kas atspoguļo tavu kultūra…"
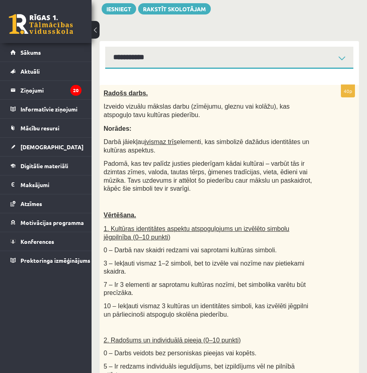
click at [118, 135] on div "Radošs darbs. Izveido vizuālu mākslas darbu (zīmējumu, gleznu vai kolāžu), kas …" at bounding box center [230, 316] width 260 height 463
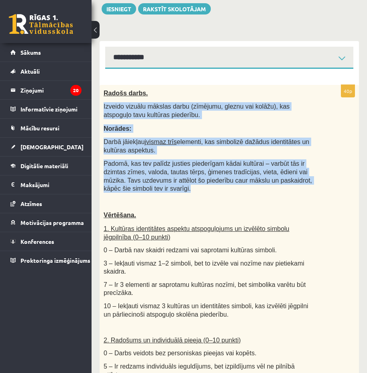
drag, startPoint x: 103, startPoint y: 105, endPoint x: 193, endPoint y: 191, distance: 124.0
click at [193, 191] on div "Radošs darbs. Izveido vizuālu mākslas darbu (zīmējumu, gleznu vai kolāžu), kas …" at bounding box center [230, 316] width 260 height 463
copy div "Izveido vizuālu mākslas darbu (zīmējumu, gleznu vai kolāžu), kas atspoguļo tavu…"
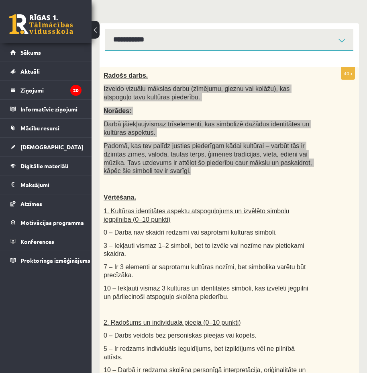
scroll to position [120, 0]
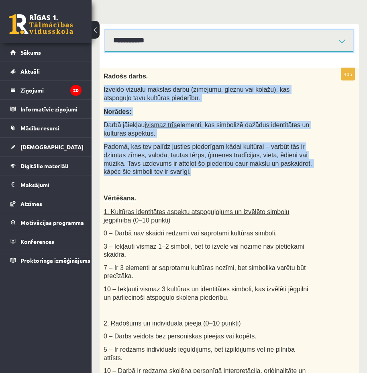
click at [140, 47] on select "**********" at bounding box center [229, 41] width 248 height 22
click at [105, 30] on select "**********" at bounding box center [229, 41] width 248 height 22
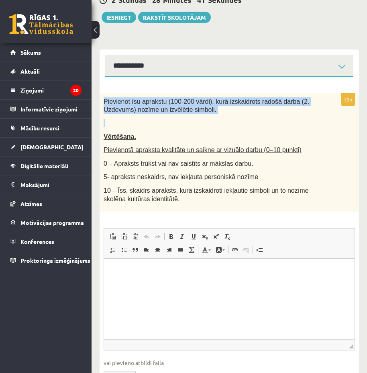
drag, startPoint x: 105, startPoint y: 102, endPoint x: 219, endPoint y: 120, distance: 115.6
click at [219, 120] on div "Pievienot īsu aprakstu (100-200 vārdi), kurā izskaidrots radošā darba (2. Uzdev…" at bounding box center [230, 152] width 260 height 119
copy div "Pievienot īsu aprakstu (100-200 vārdi), kurā izskaidrots radošā darba (2. Uzdev…"
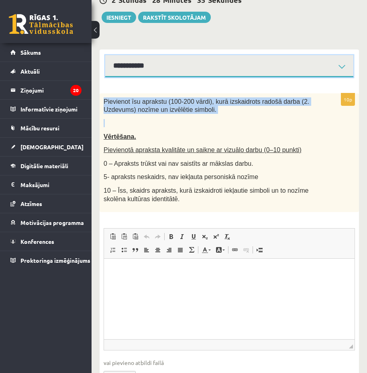
click at [157, 70] on select "**********" at bounding box center [229, 66] width 248 height 22
select select "**********"
click at [105, 55] on select "**********" at bounding box center [229, 66] width 248 height 22
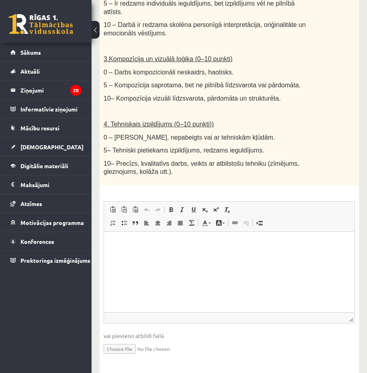
click at [115, 340] on input "file" at bounding box center [230, 348] width 252 height 16
